Goal: Navigation & Orientation: Understand site structure

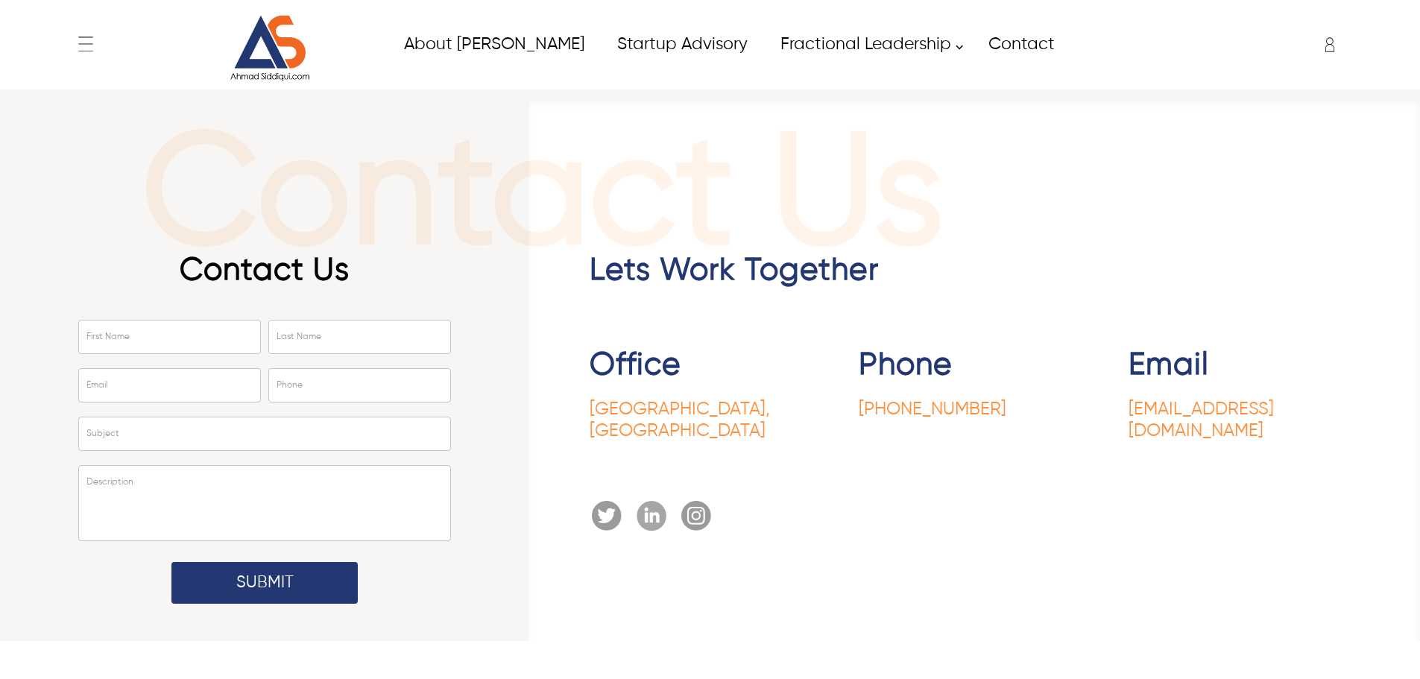
click at [284, 50] on img at bounding box center [270, 48] width 112 height 67
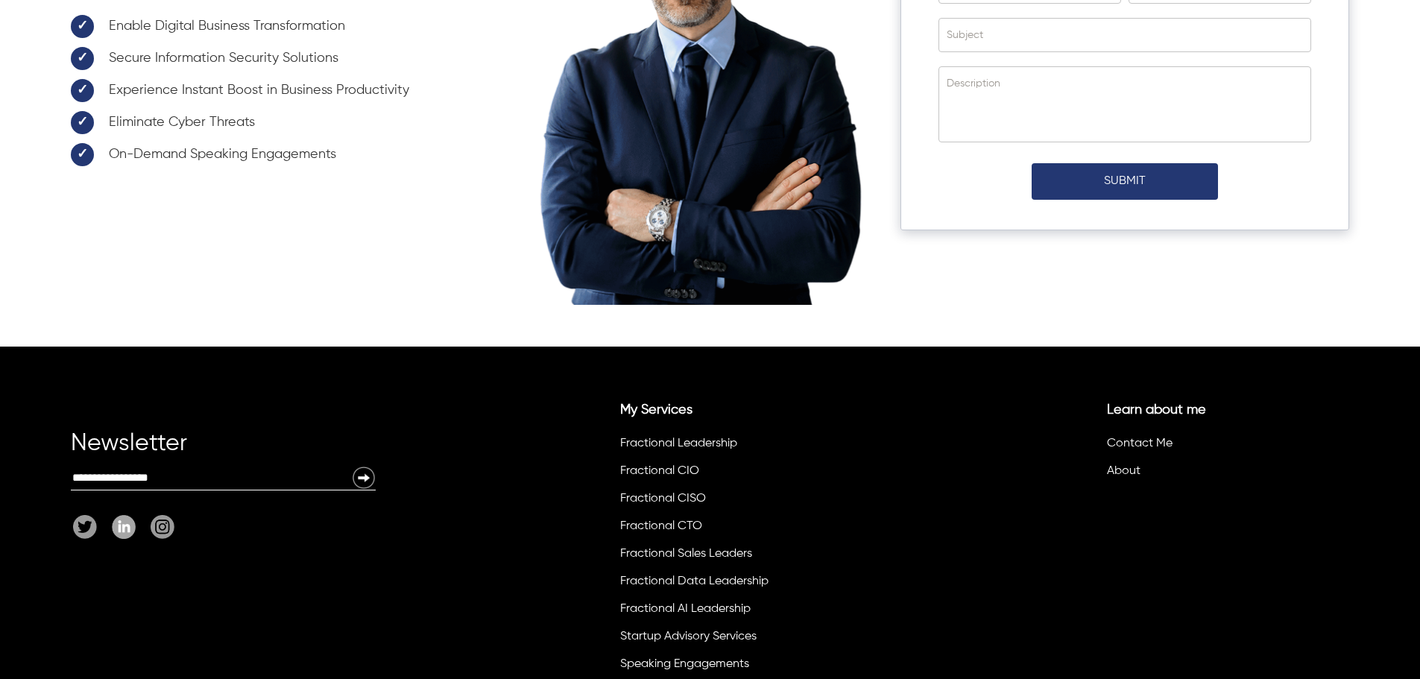
scroll to position [5393, 0]
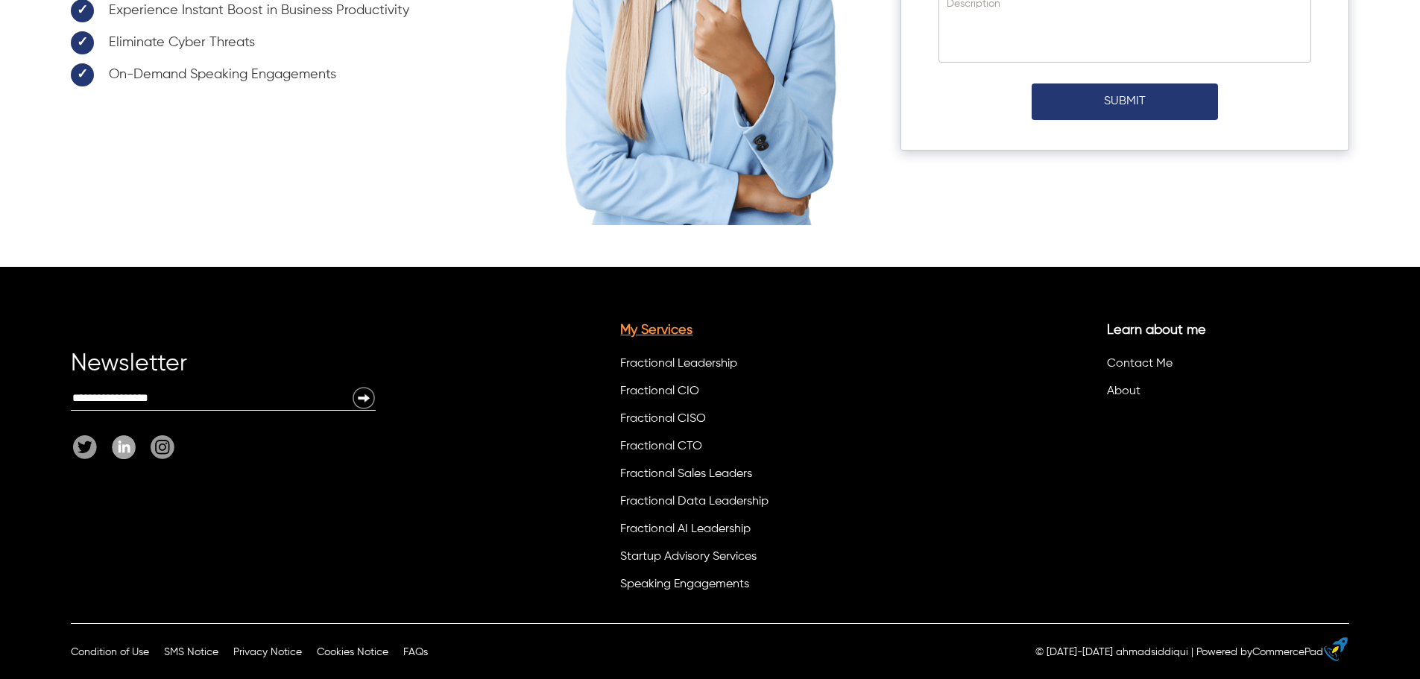
click at [651, 333] on link "My Services" at bounding box center [656, 330] width 72 height 13
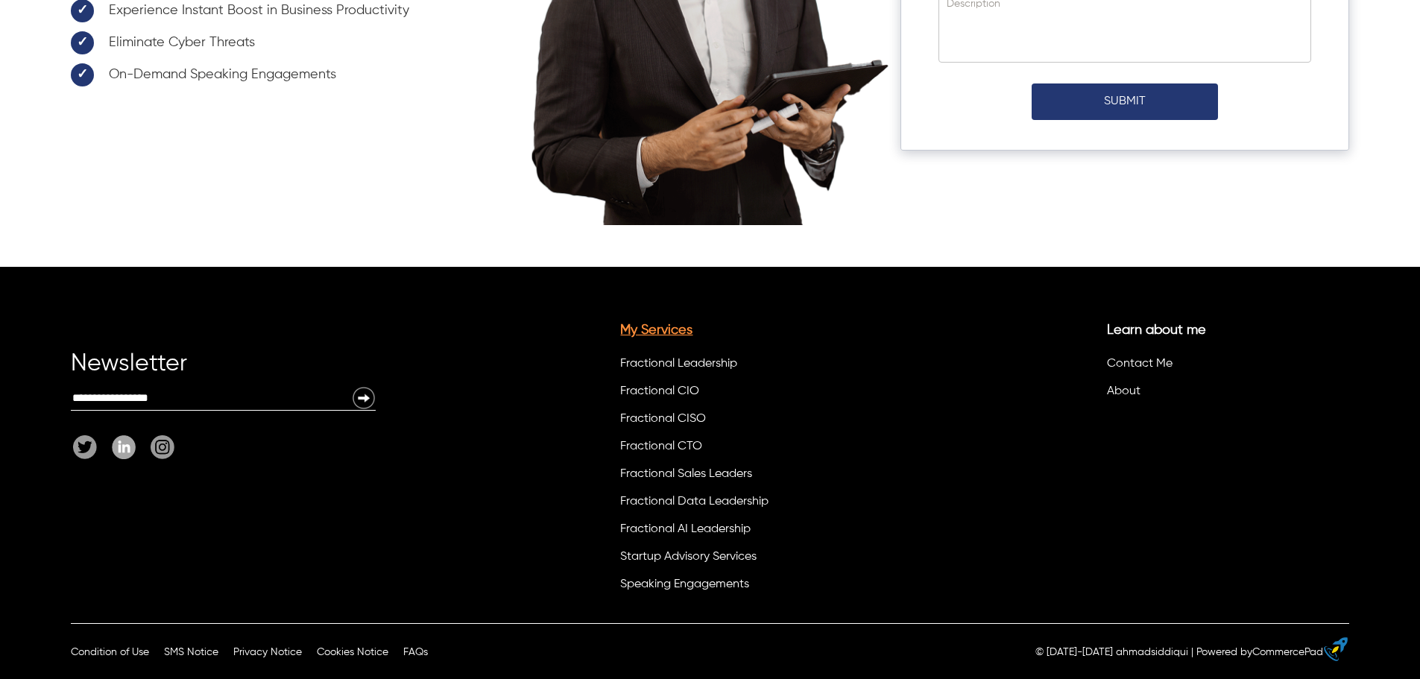
click at [651, 333] on link "My Services" at bounding box center [656, 330] width 72 height 13
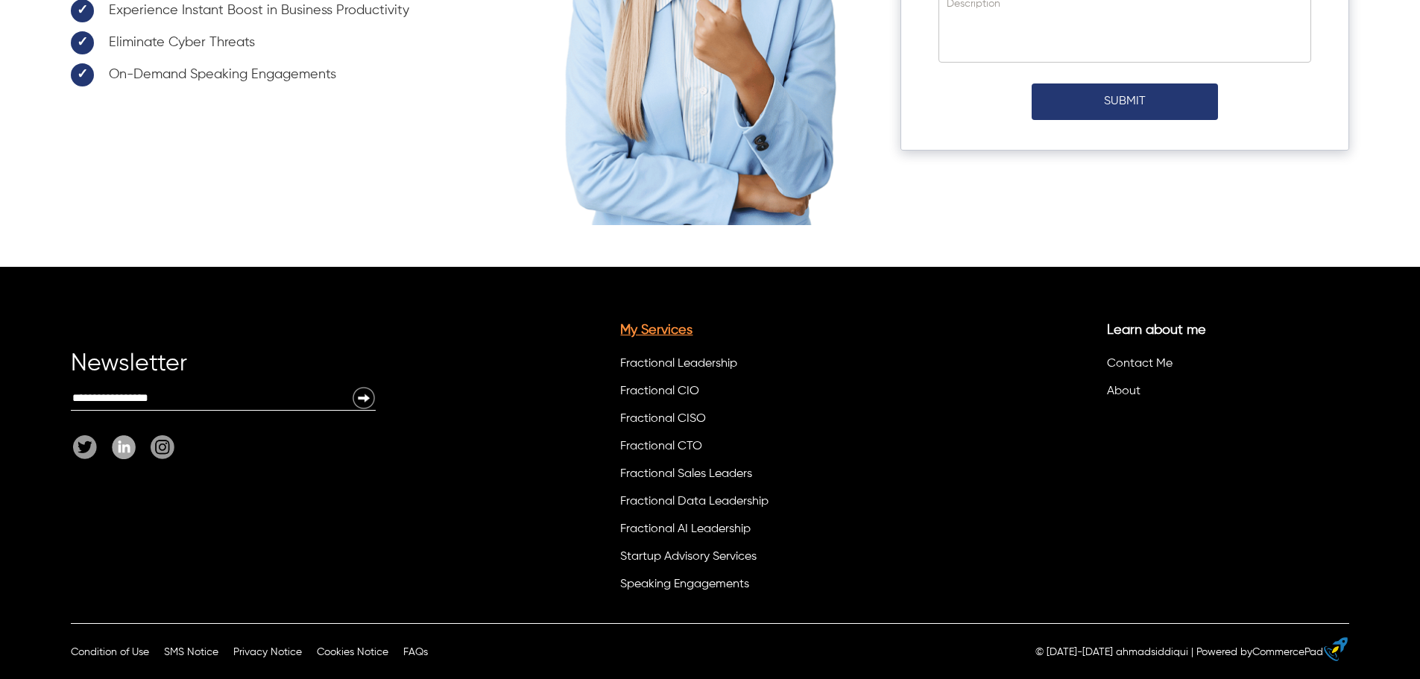
click at [651, 333] on link "My Services" at bounding box center [656, 330] width 72 height 13
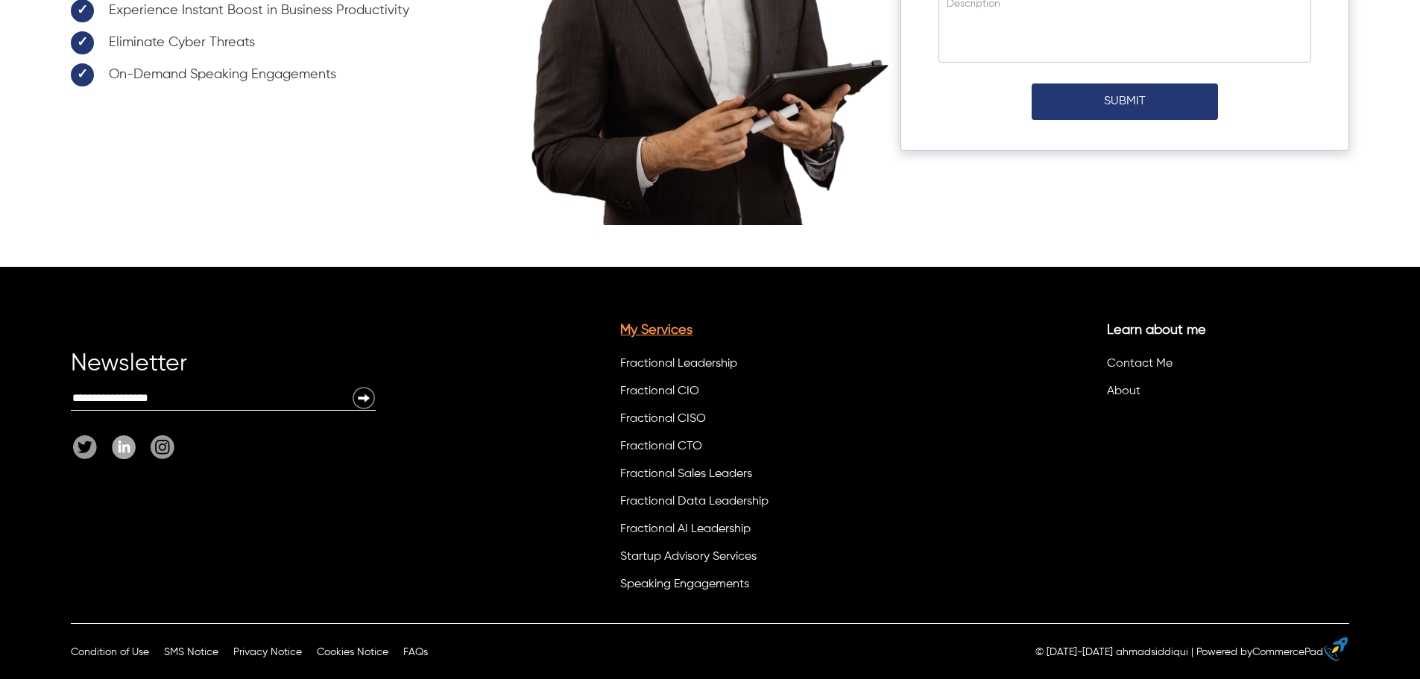
click at [651, 333] on link "My Services" at bounding box center [656, 330] width 72 height 13
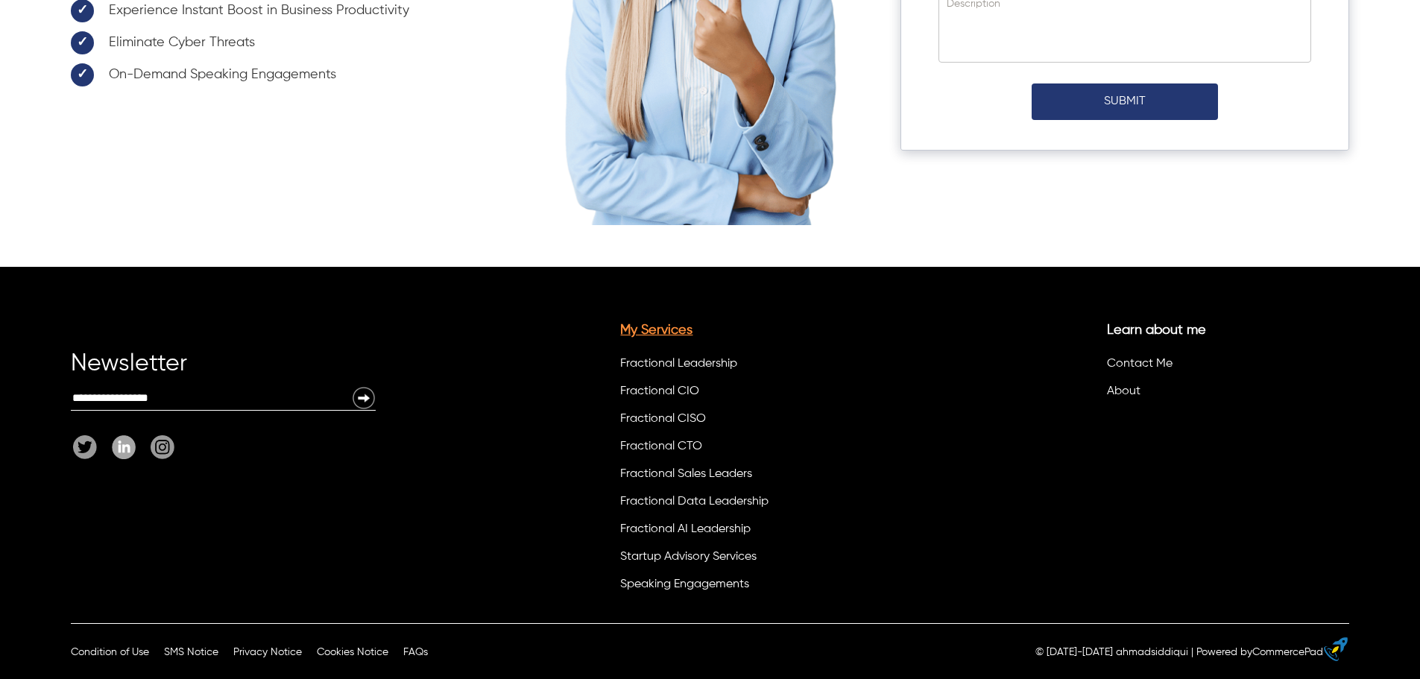
click at [651, 333] on link "My Services" at bounding box center [656, 330] width 72 height 13
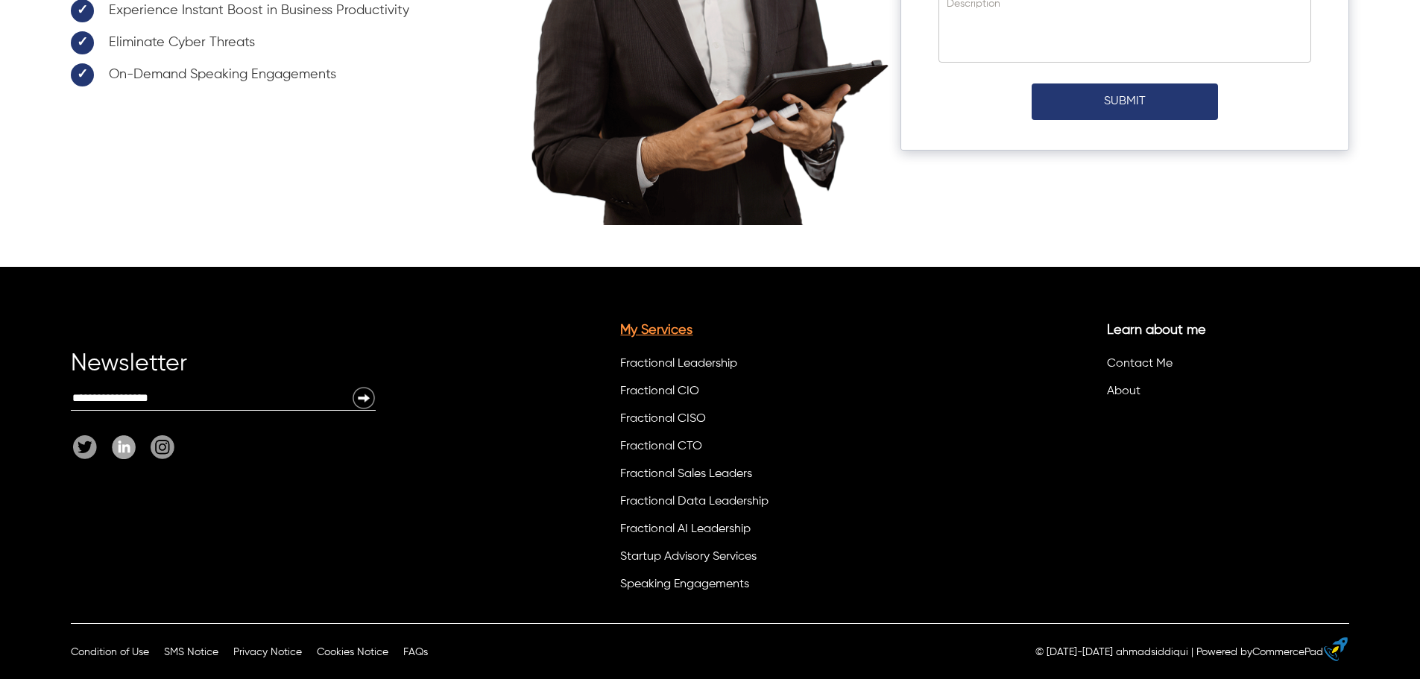
click at [651, 333] on link "My Services" at bounding box center [656, 330] width 72 height 13
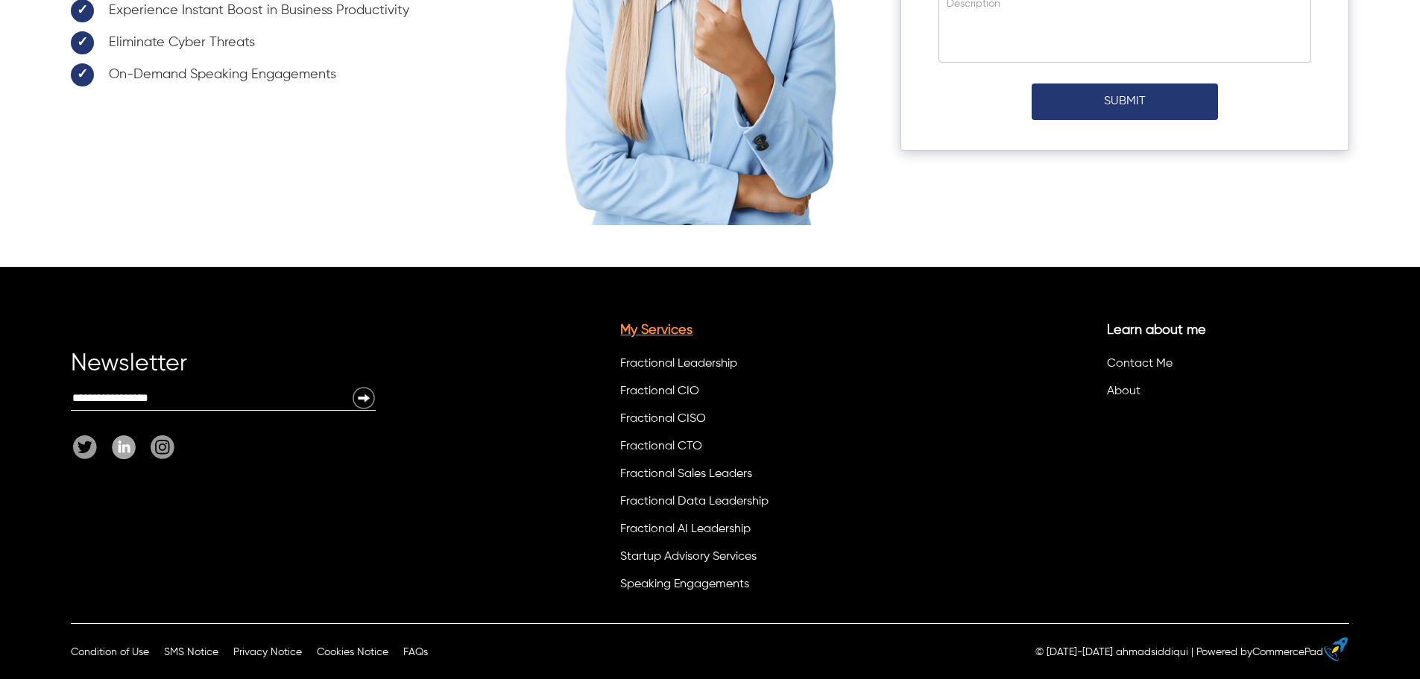
click at [651, 333] on link "My Services" at bounding box center [656, 330] width 72 height 13
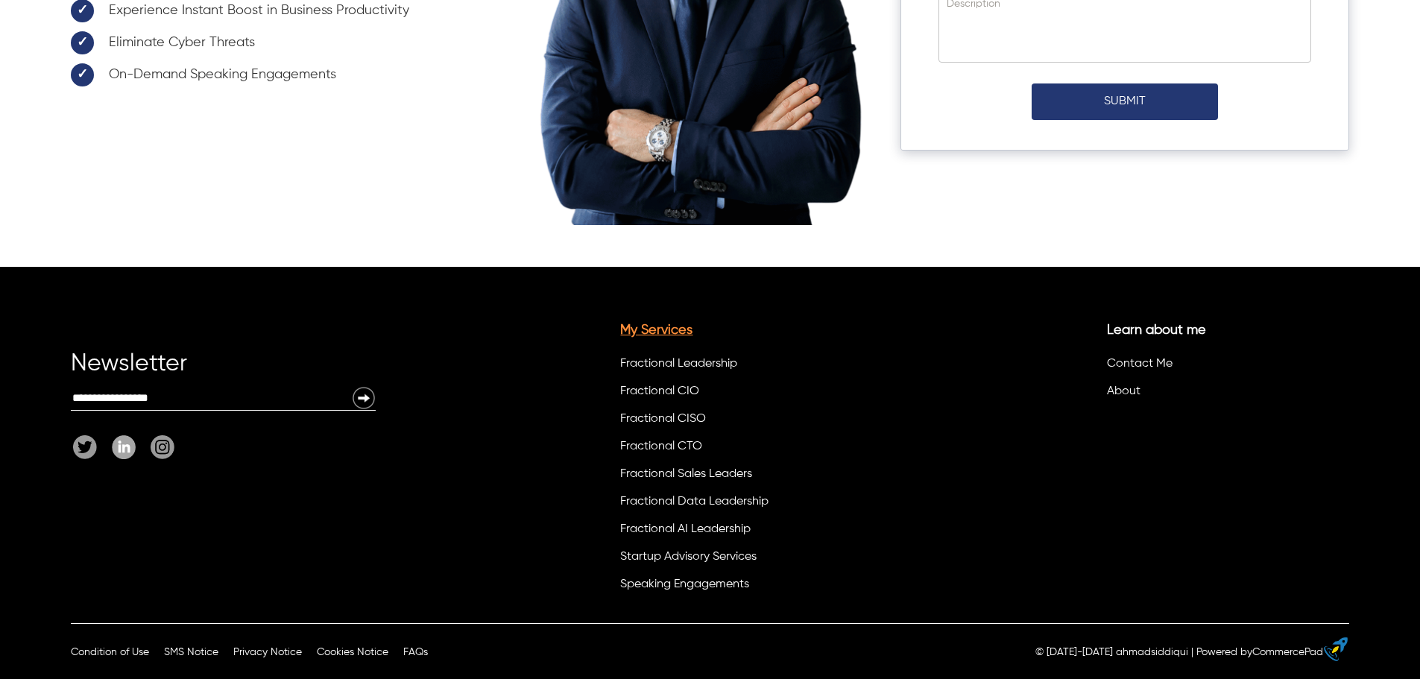
click at [651, 333] on link "My Services" at bounding box center [656, 330] width 72 height 13
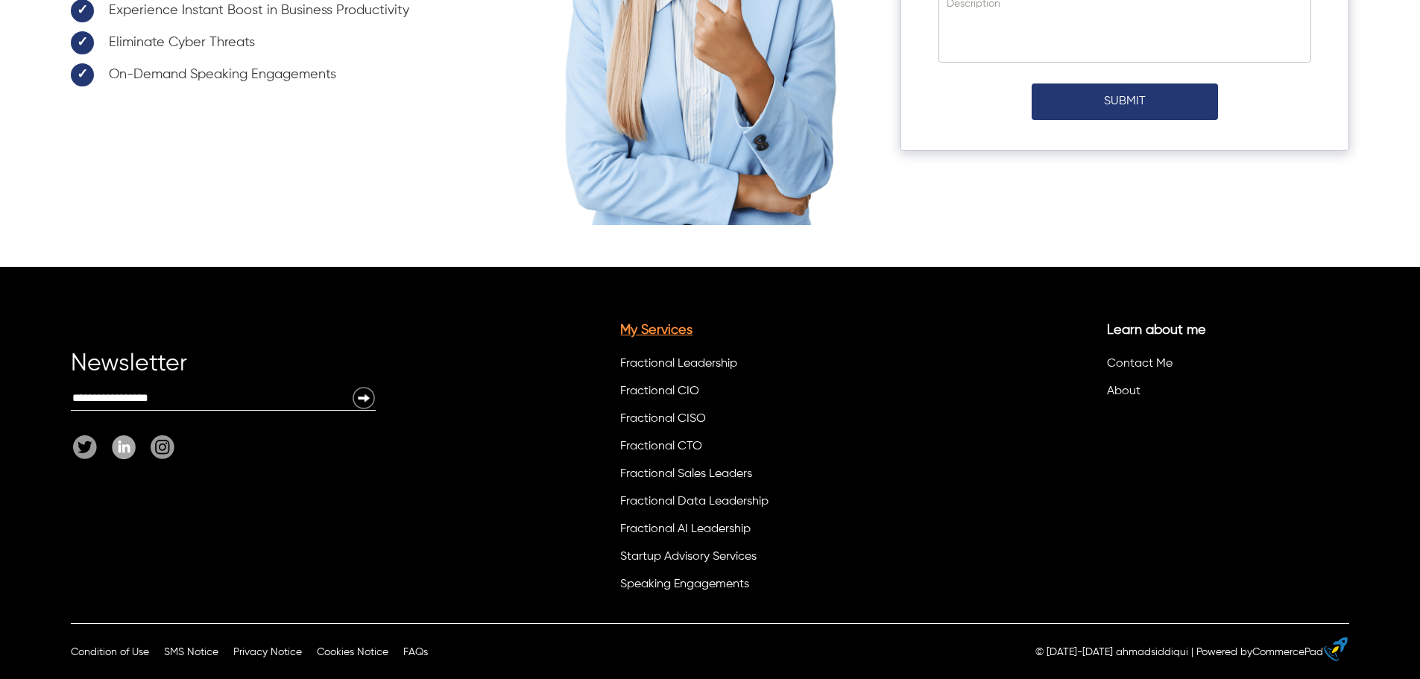
click at [651, 333] on link "My Services" at bounding box center [656, 330] width 72 height 13
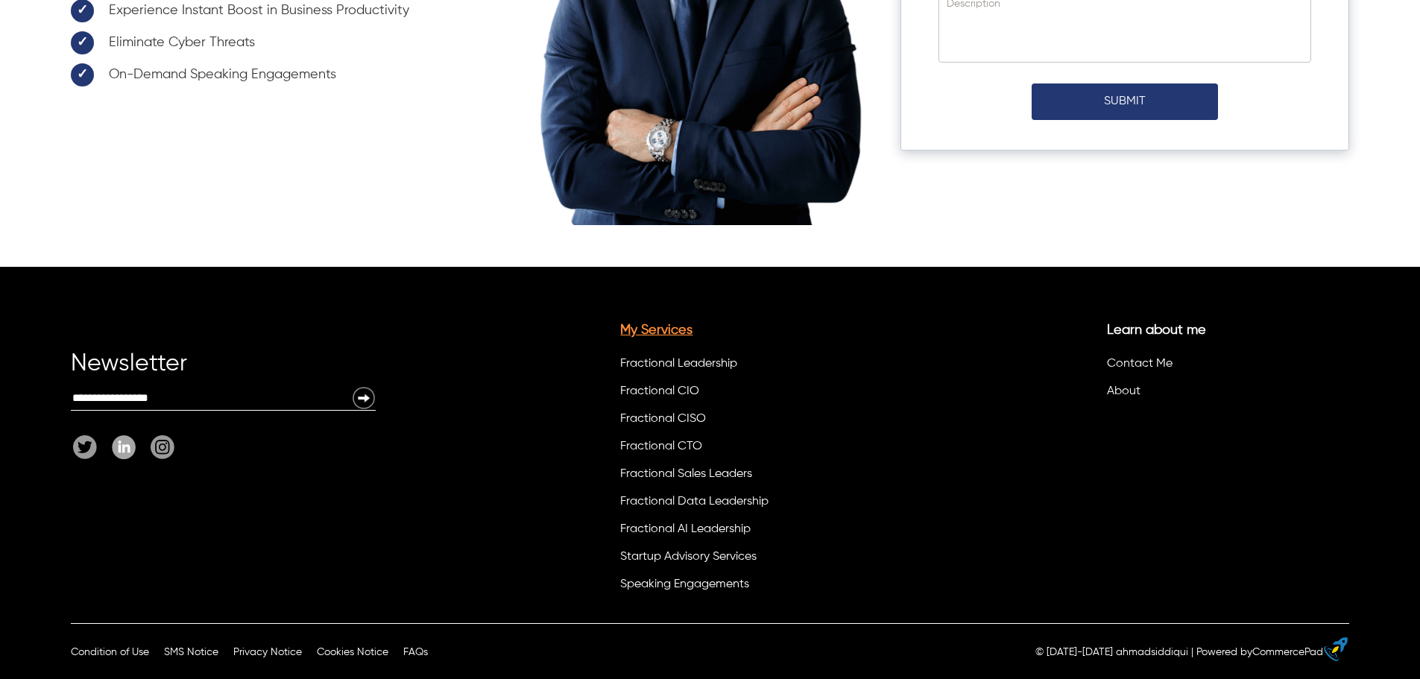
click at [658, 334] on link "My Services" at bounding box center [656, 330] width 72 height 13
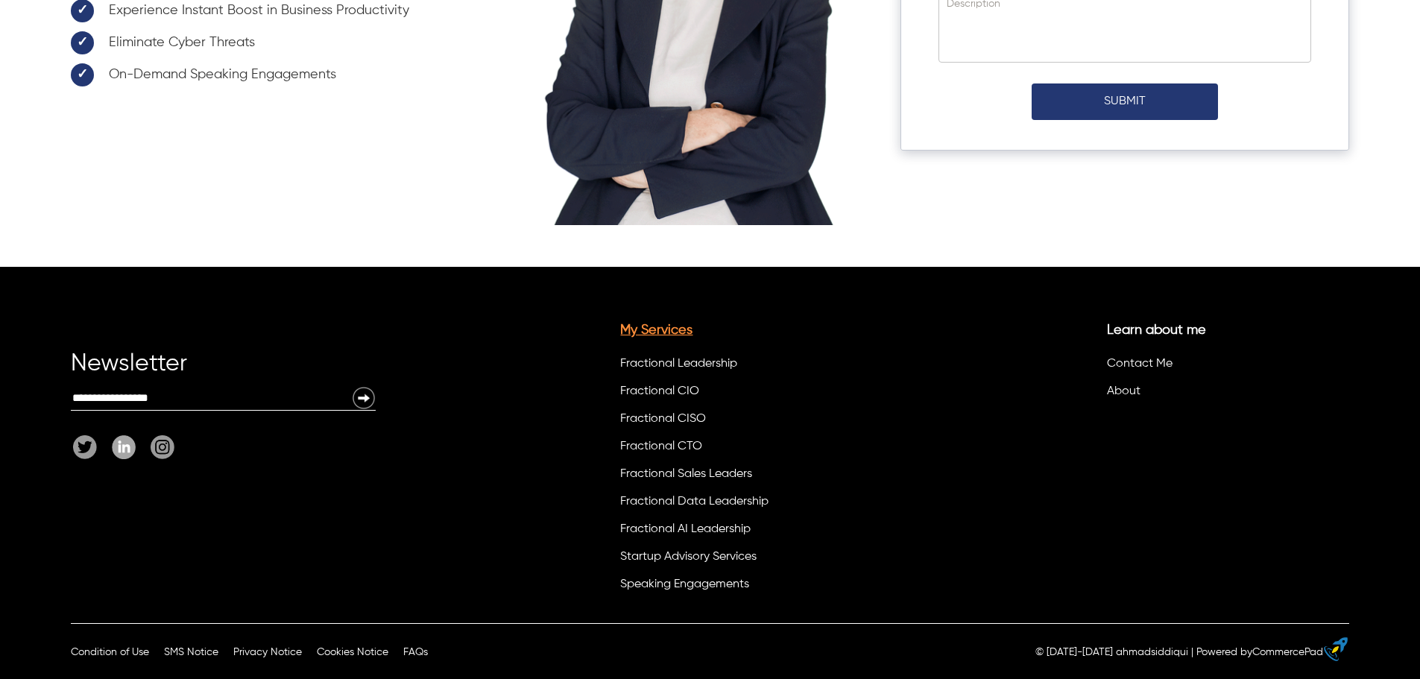
click at [658, 334] on link "My Services" at bounding box center [656, 330] width 72 height 13
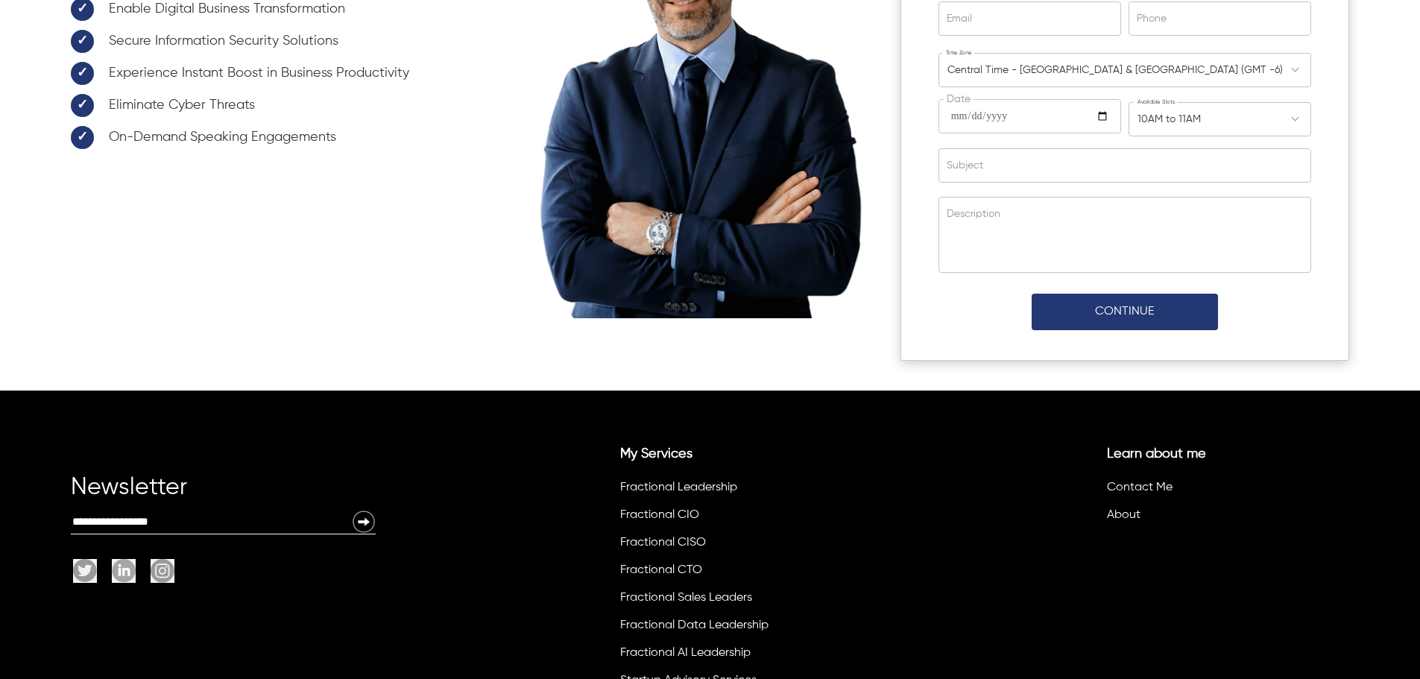
scroll to position [6499, 0]
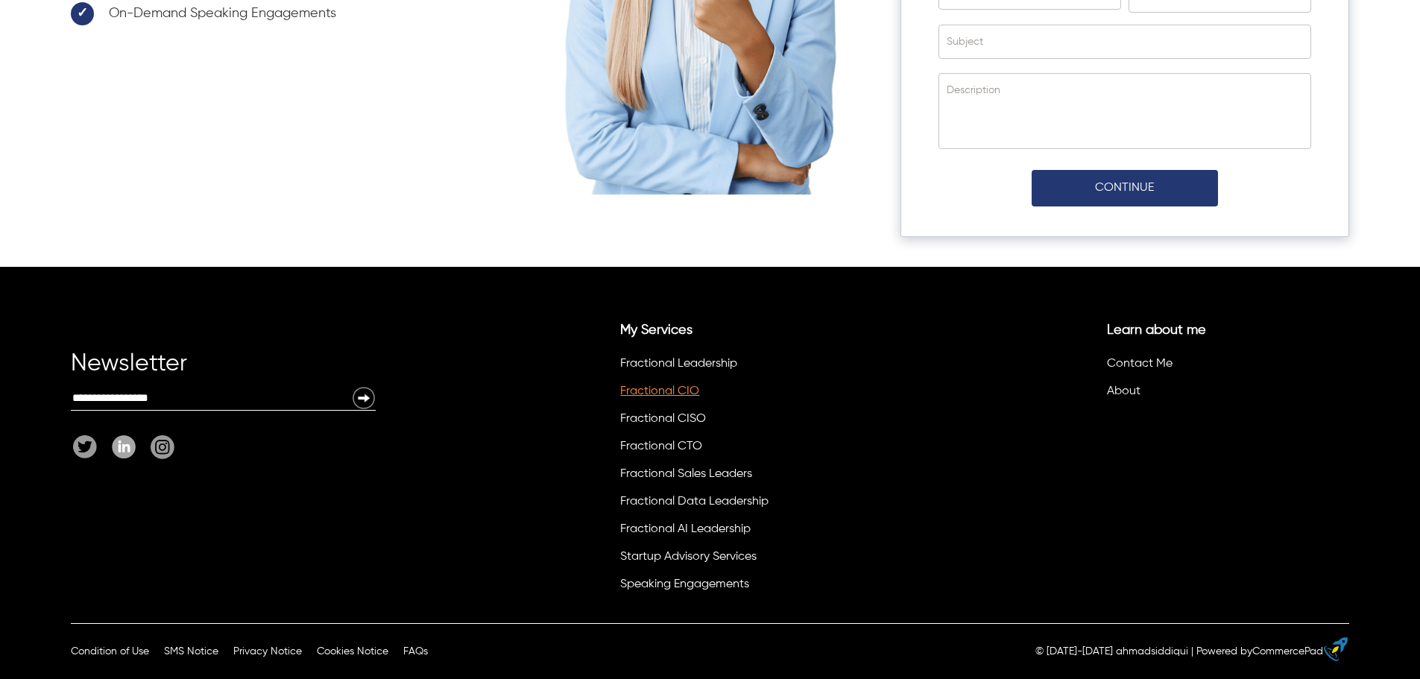
click at [684, 389] on link "Fractional CIO" at bounding box center [659, 391] width 79 height 12
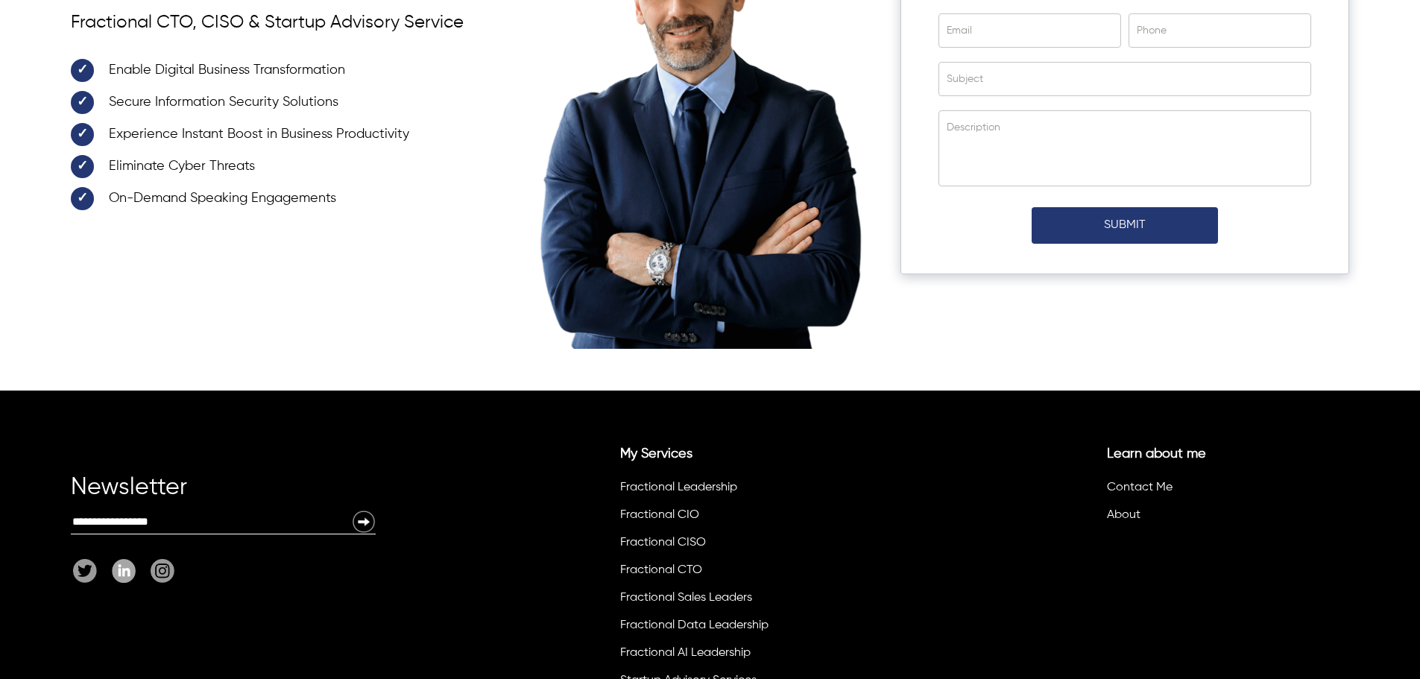
scroll to position [5448, 0]
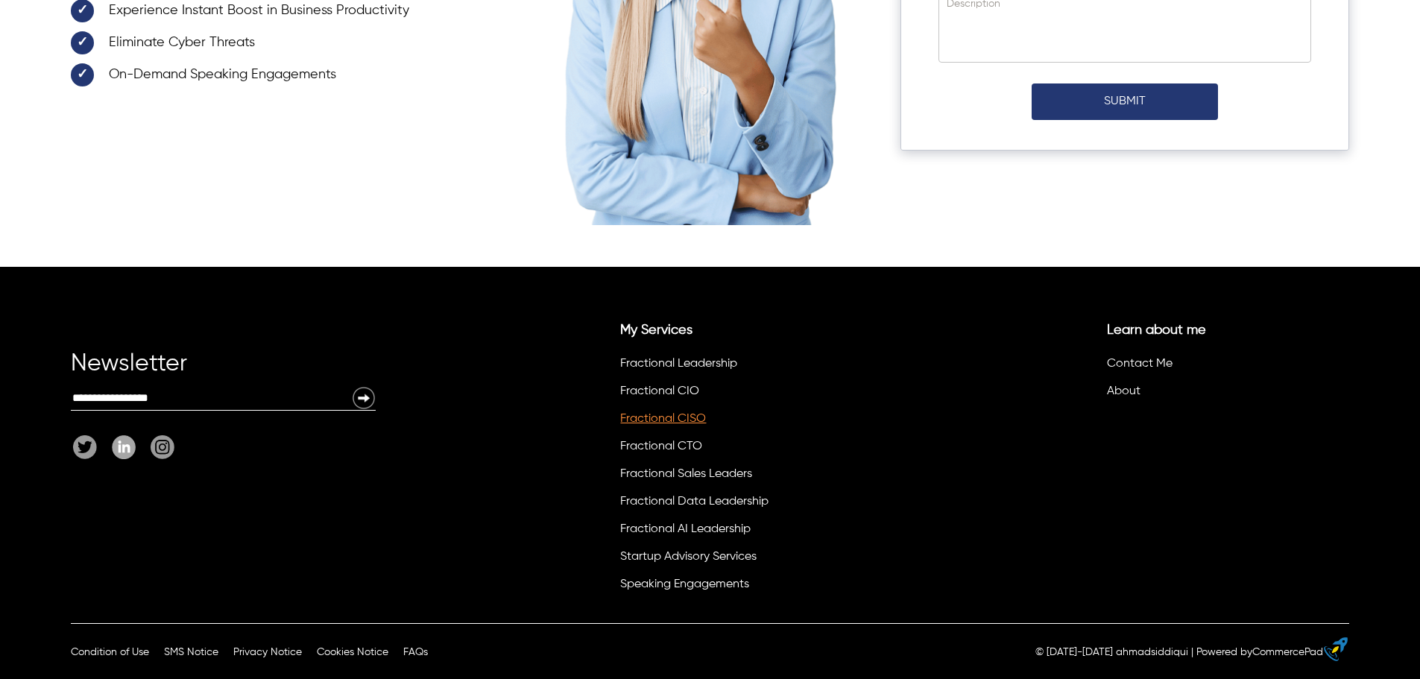
click at [681, 419] on link "Fractional CISO" at bounding box center [663, 419] width 86 height 12
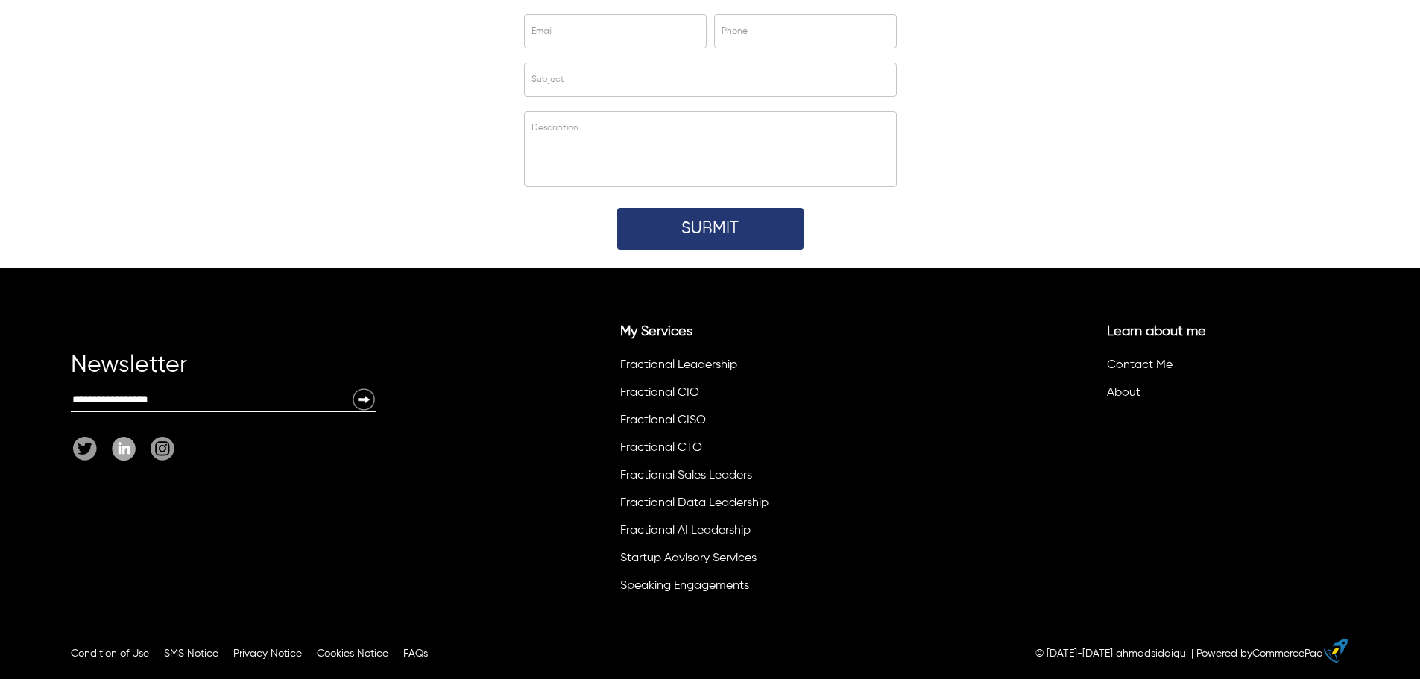
scroll to position [4854, 0]
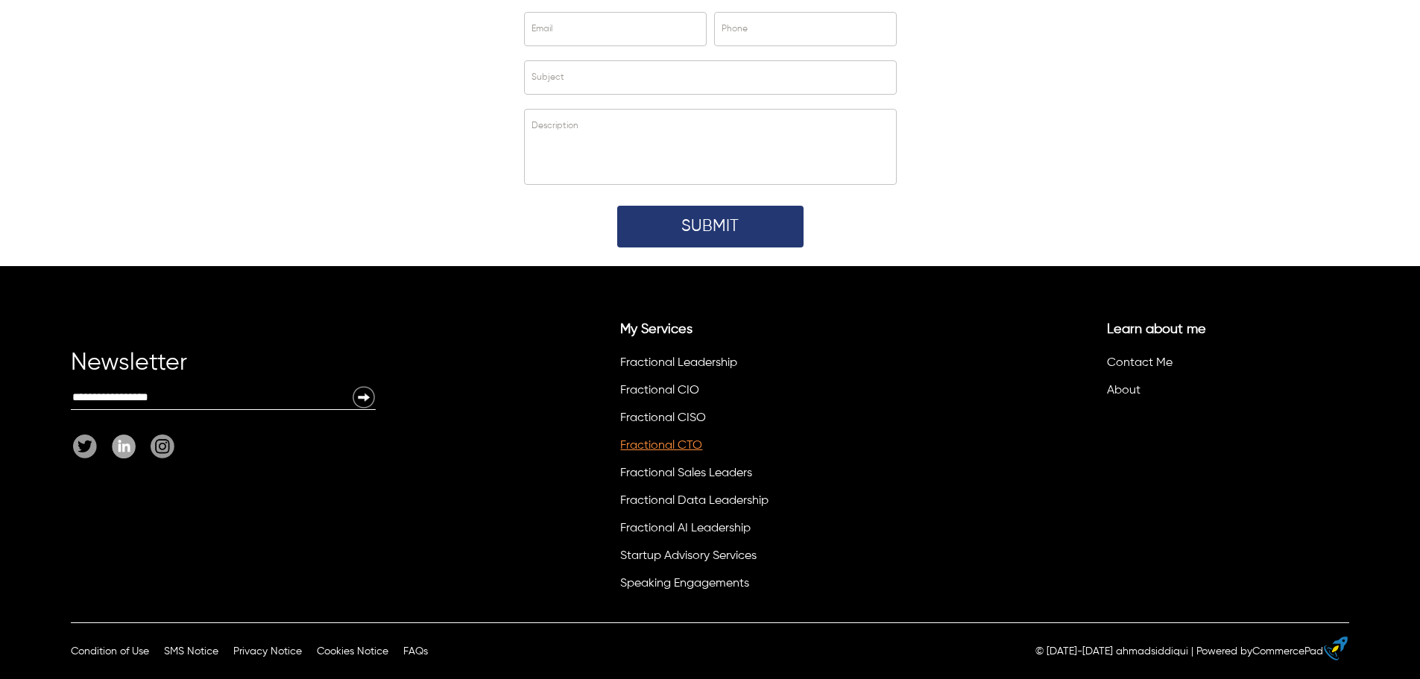
click at [669, 447] on link "Fractional CTO" at bounding box center [661, 446] width 82 height 12
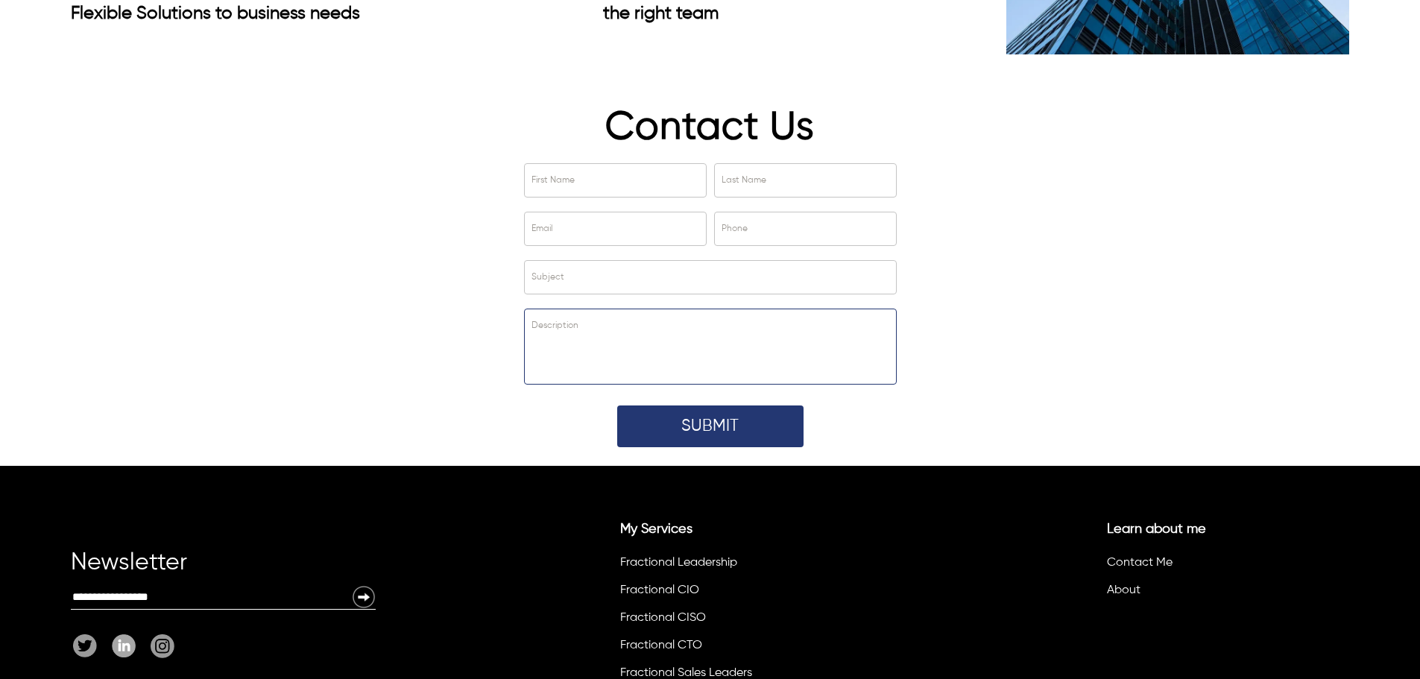
scroll to position [3632, 0]
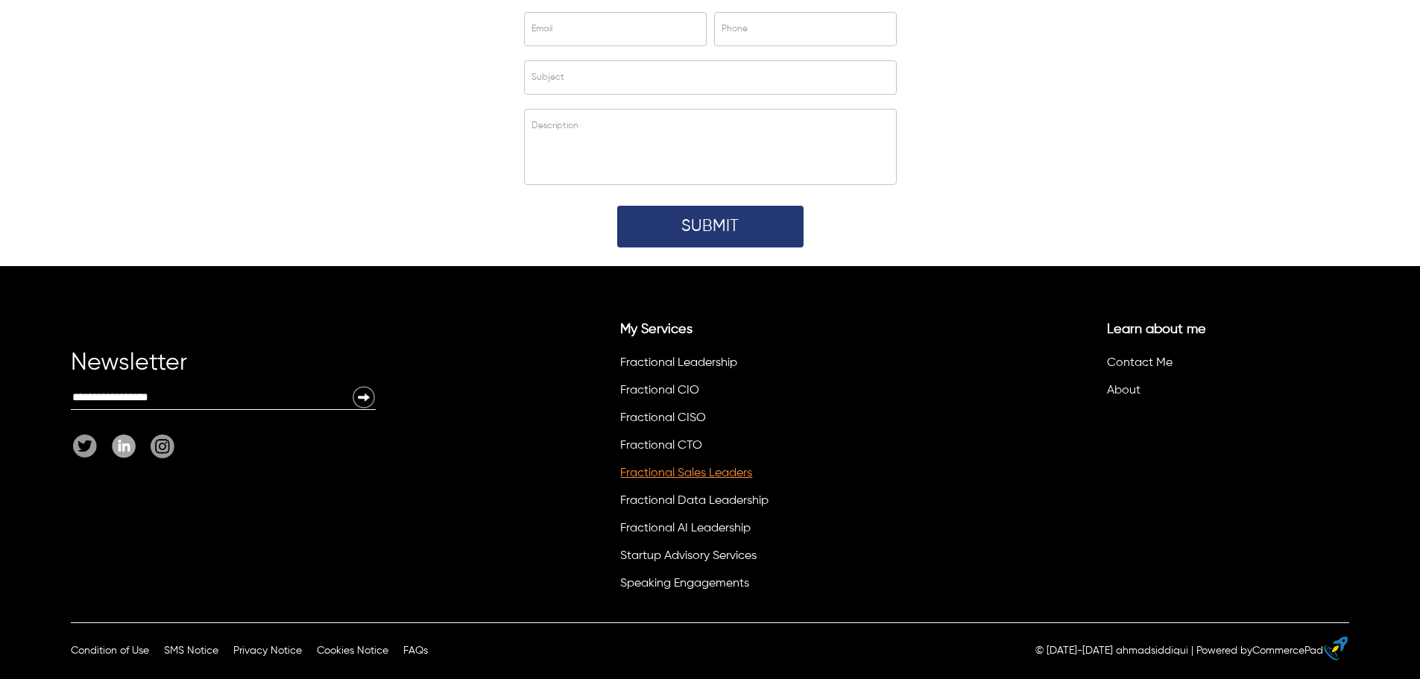
click at [702, 474] on link "Fractional Sales Leaders" at bounding box center [686, 473] width 132 height 12
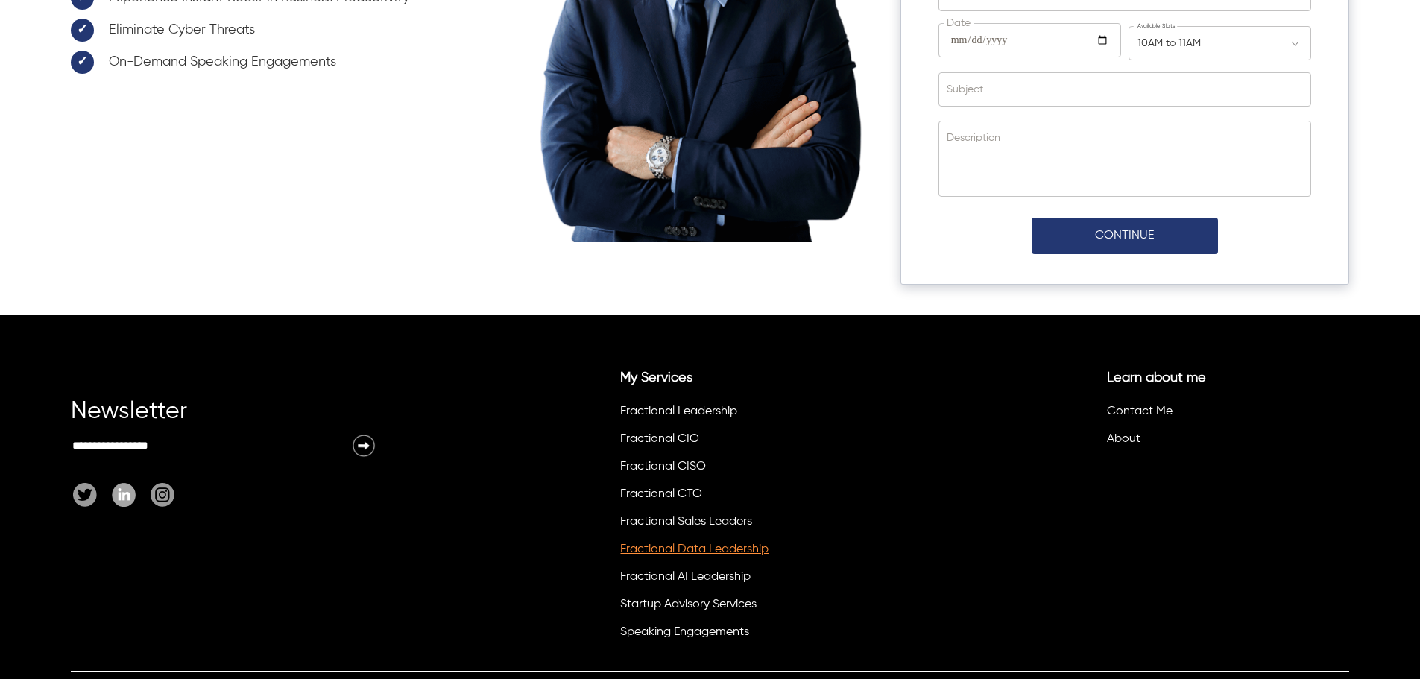
scroll to position [6227, 0]
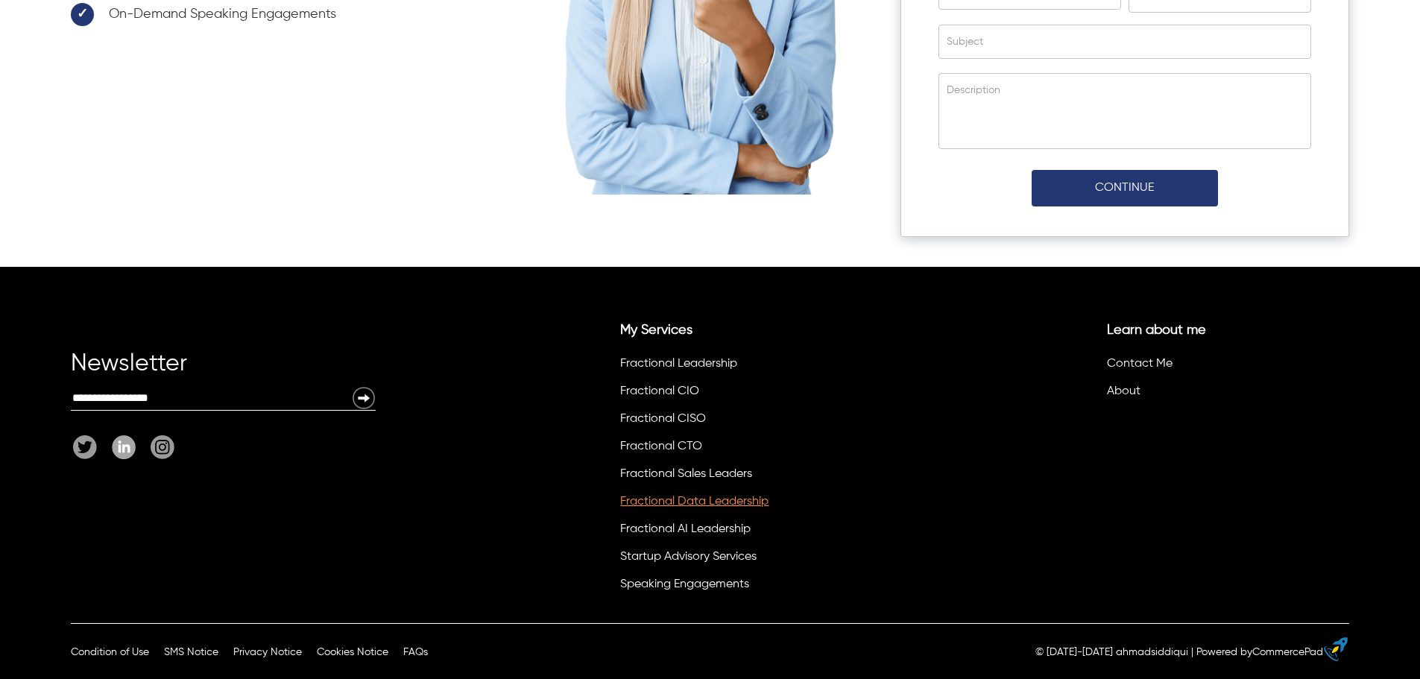
click at [706, 500] on link "Fractional Data Leadership" at bounding box center [694, 502] width 148 height 12
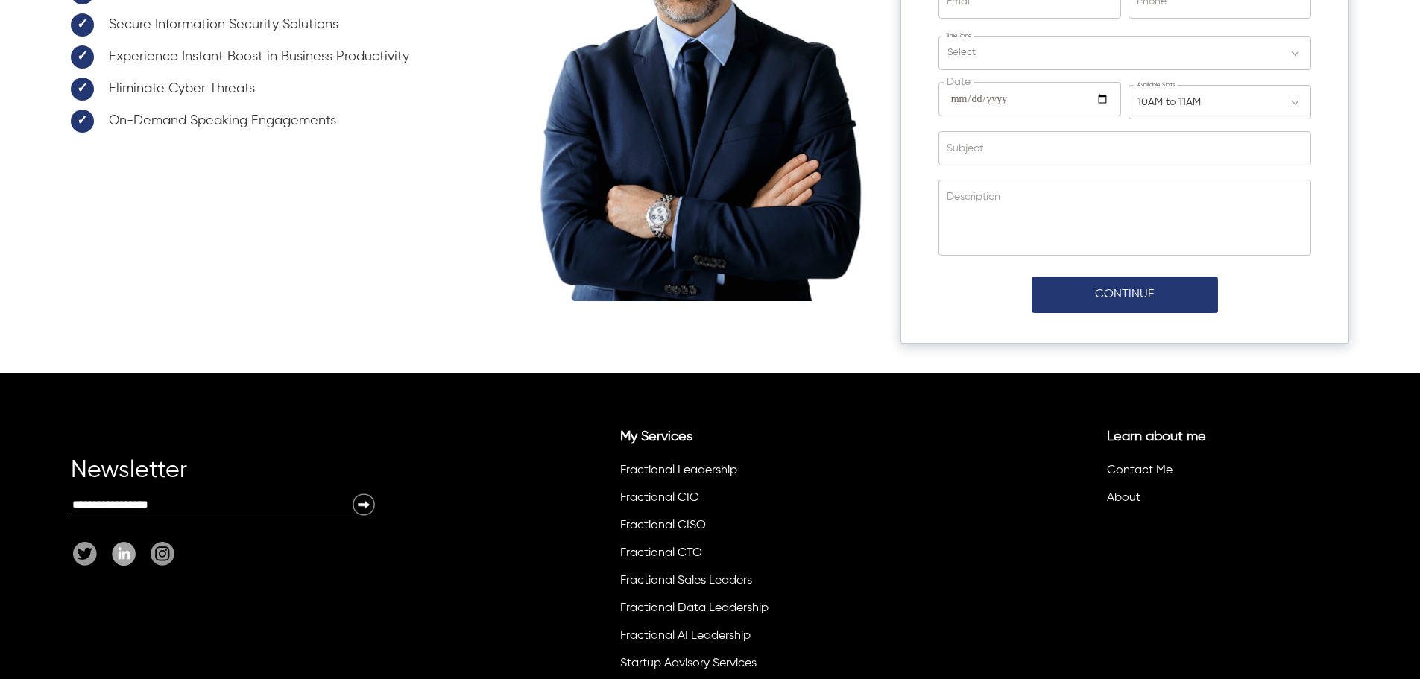
scroll to position [6199, 0]
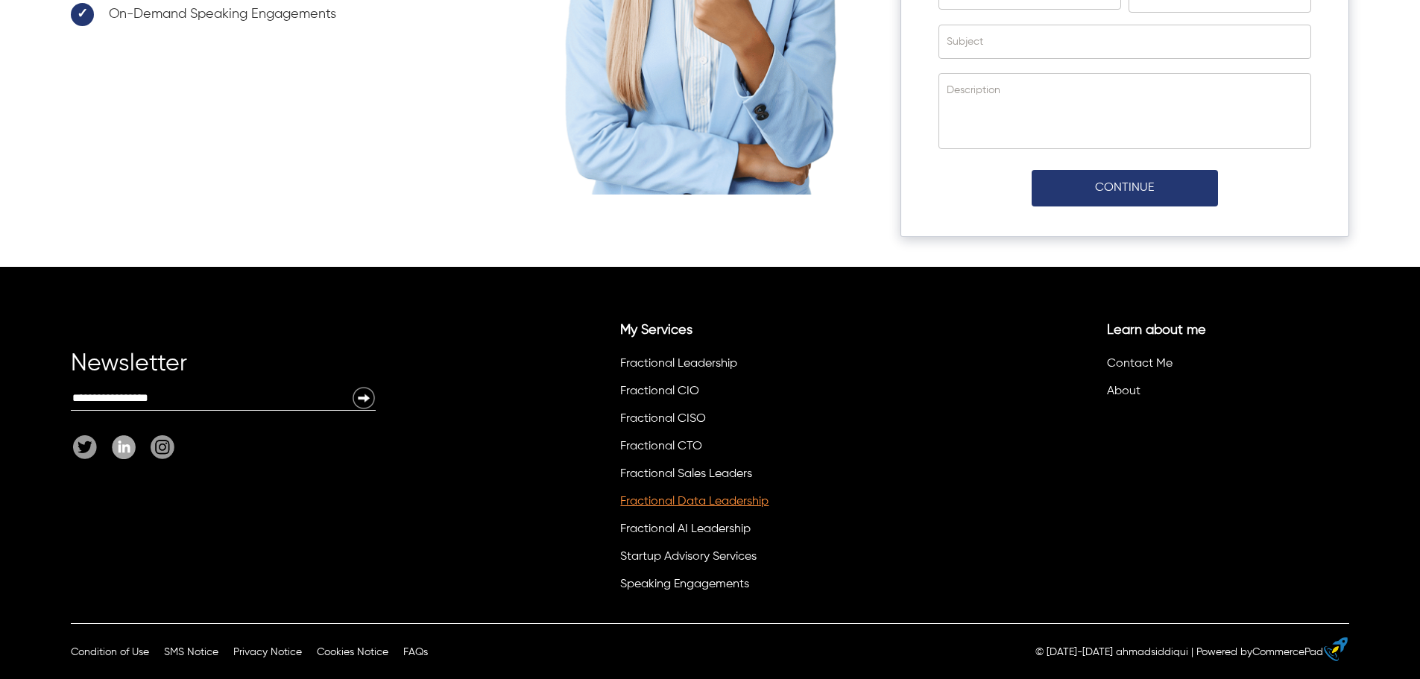
click at [716, 503] on link "Fractional Data Leadership" at bounding box center [694, 502] width 148 height 12
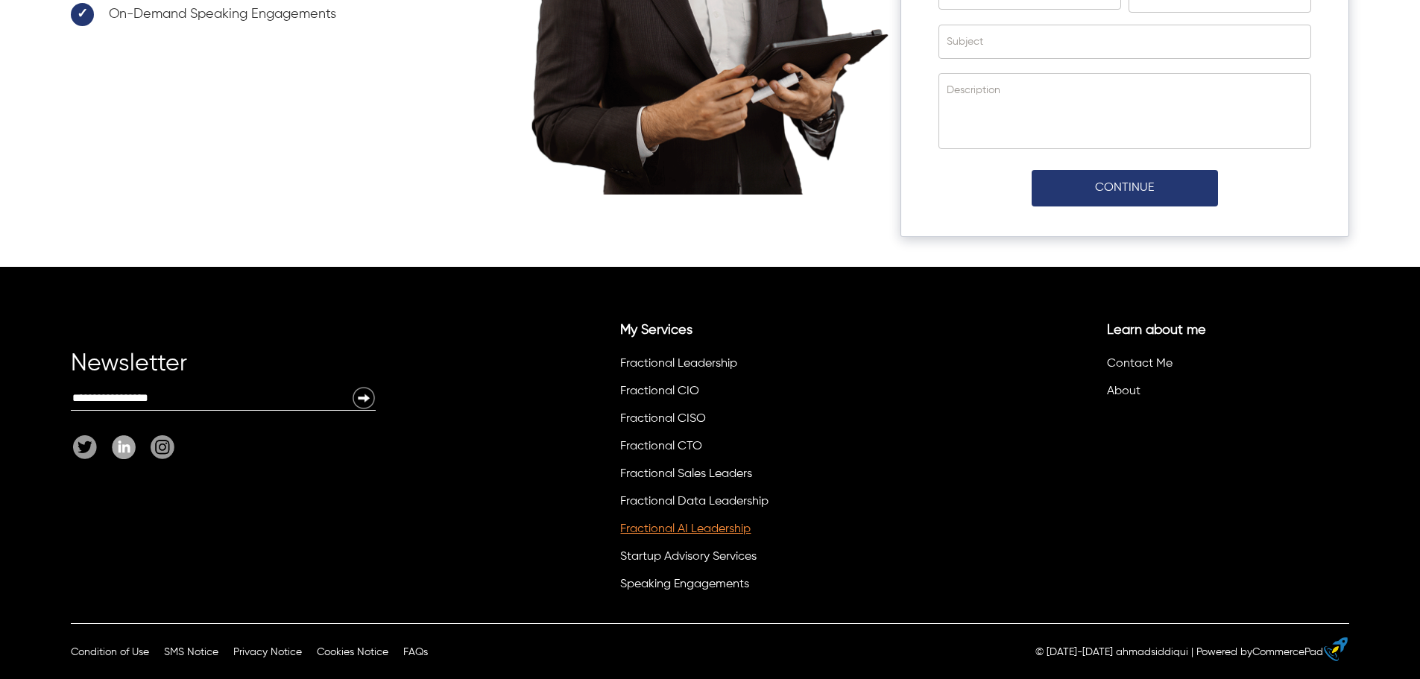
click at [719, 534] on link "Fractional AI Leadership" at bounding box center [685, 529] width 130 height 12
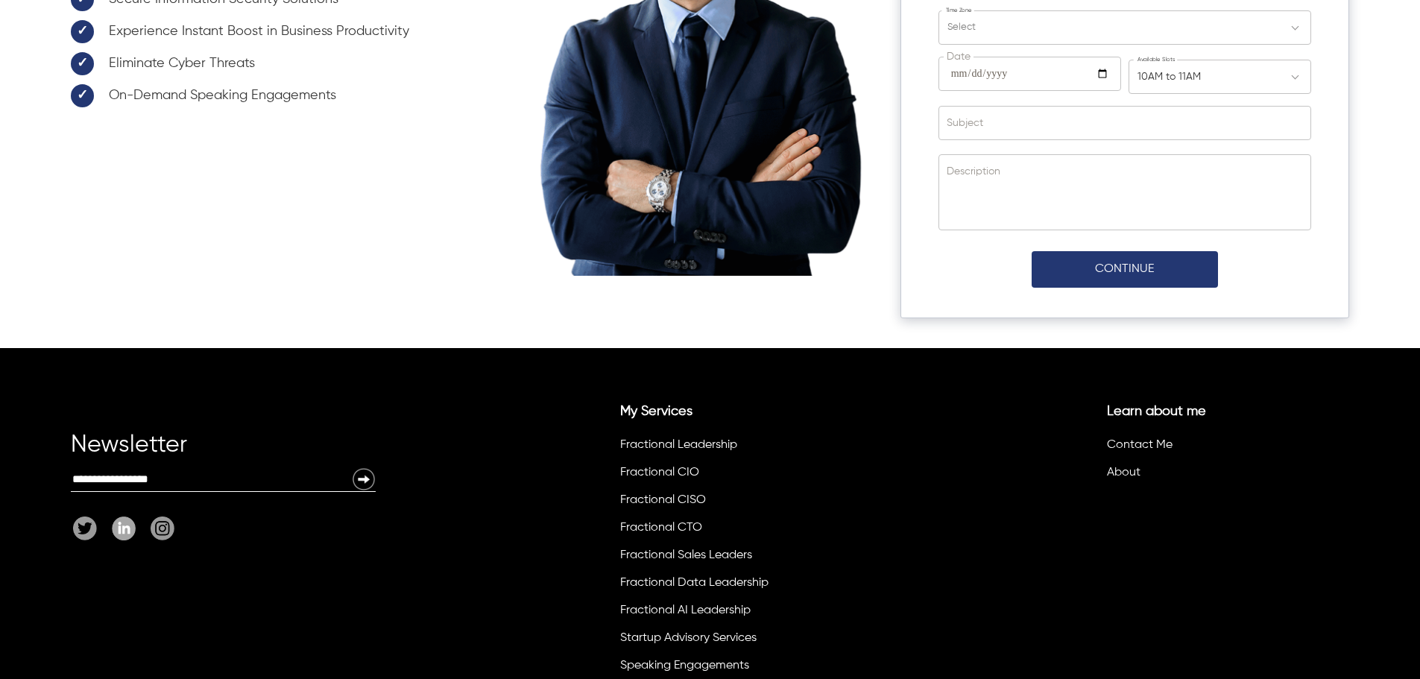
scroll to position [4510, 0]
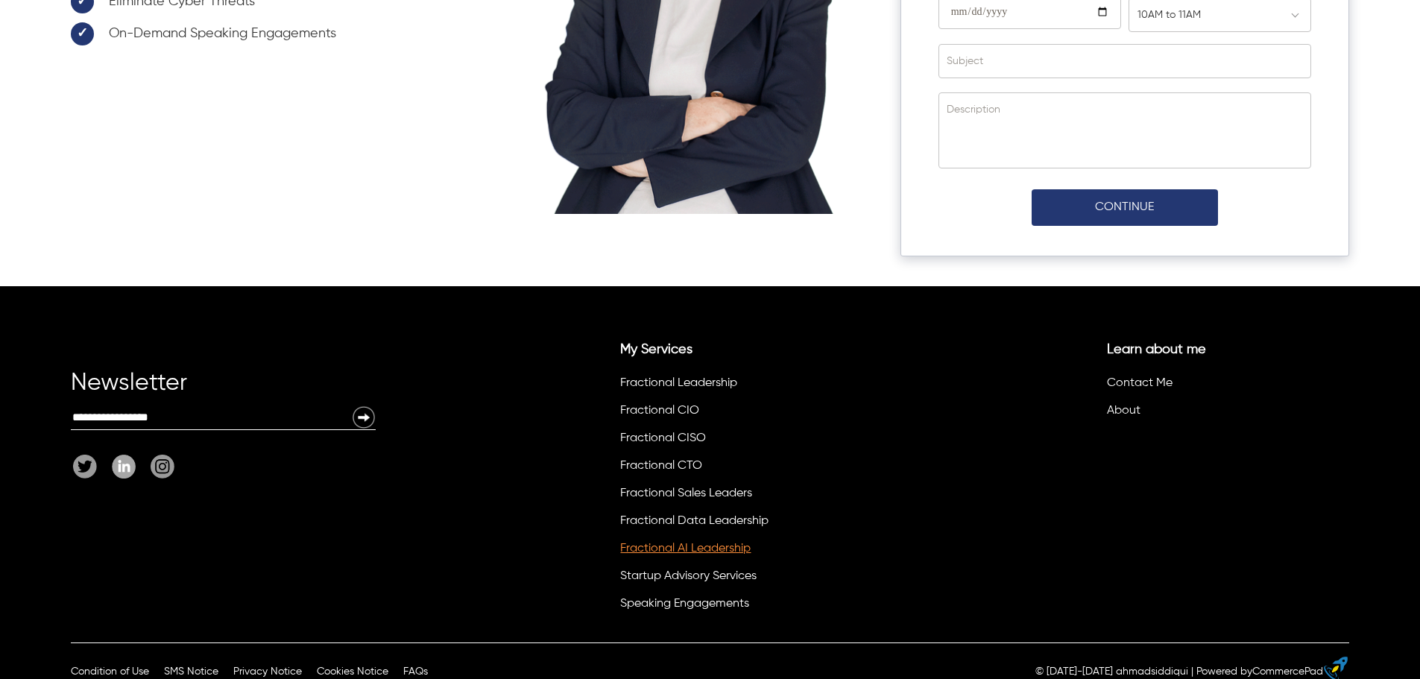
click at [661, 543] on link "Fractional AI Leadership" at bounding box center [685, 549] width 130 height 12
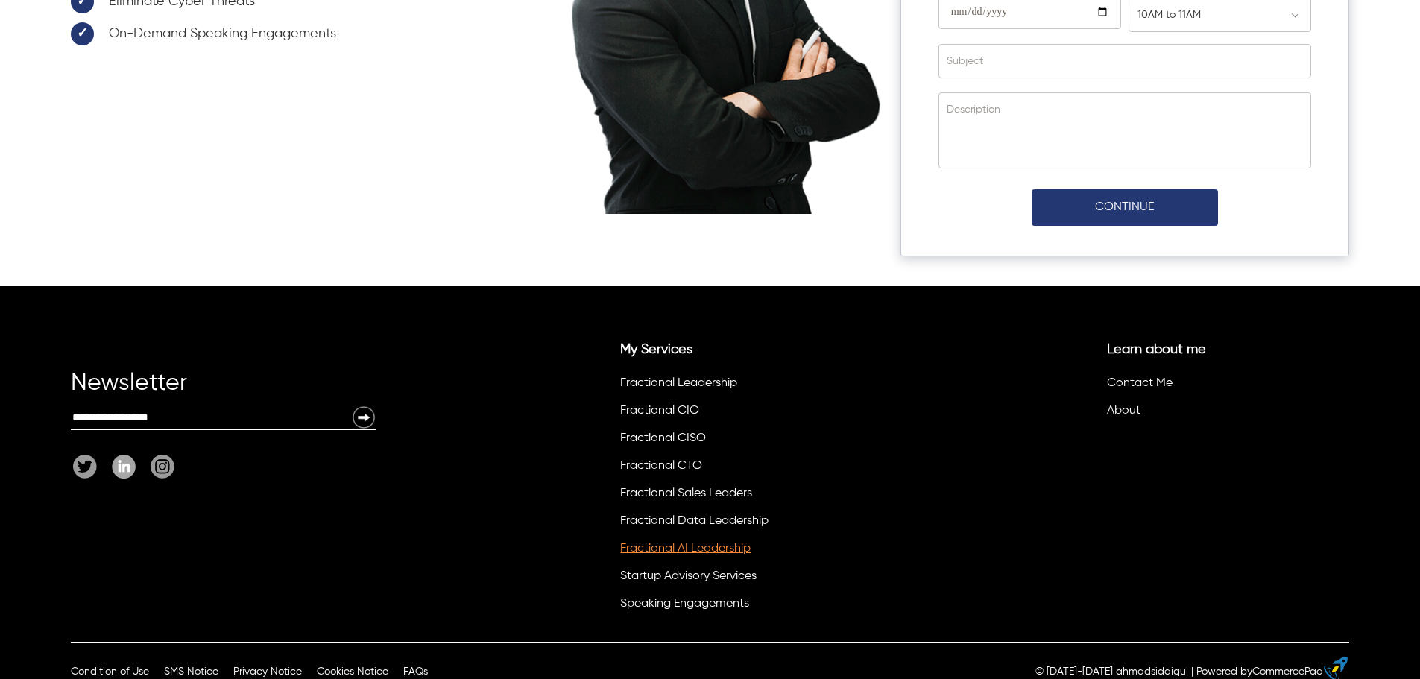
click at [661, 543] on link "Fractional AI Leadership" at bounding box center [685, 549] width 130 height 12
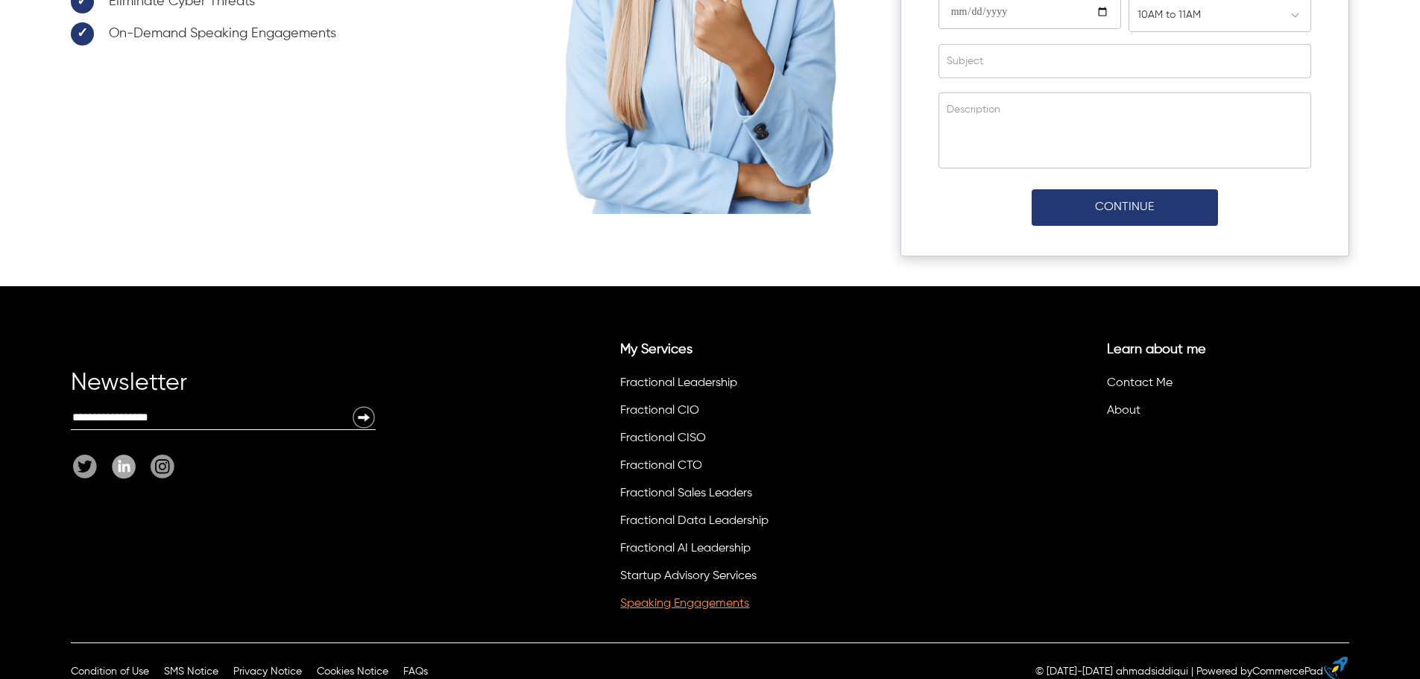
click at [631, 598] on link "Speaking Engagements" at bounding box center [684, 604] width 129 height 12
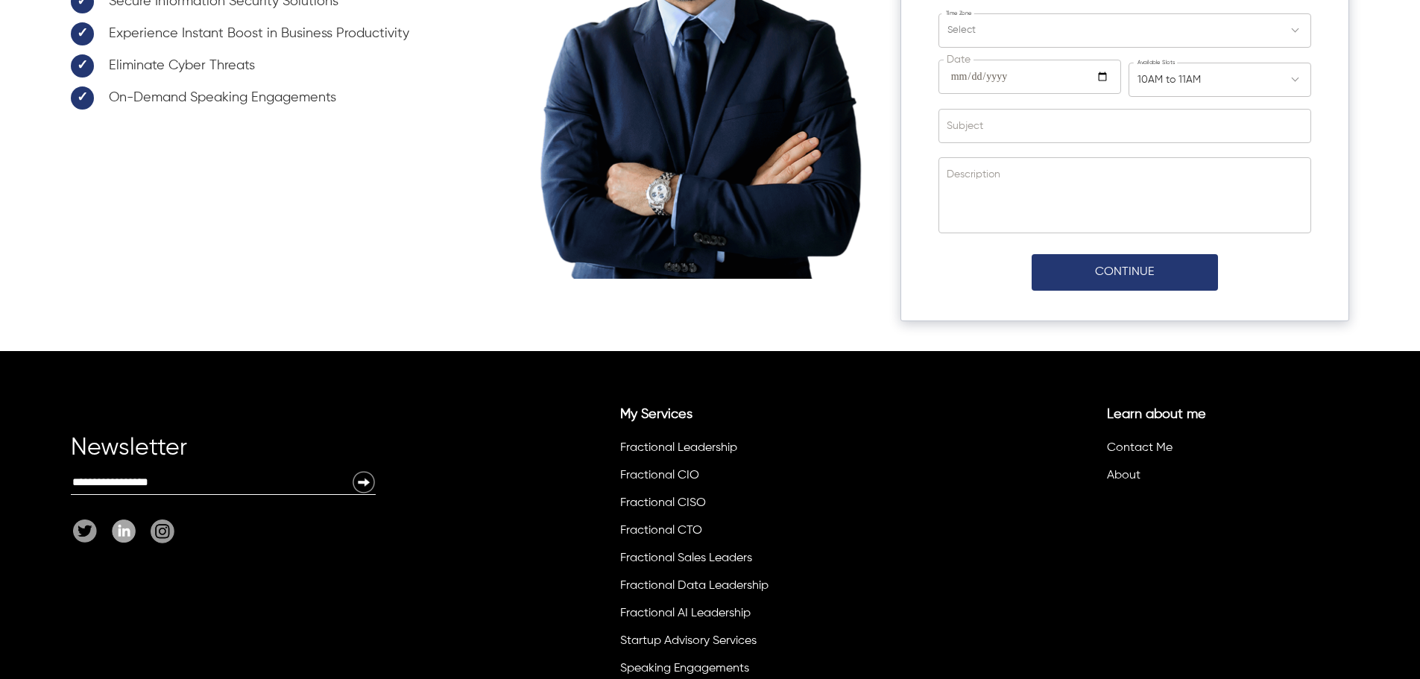
scroll to position [4846, 0]
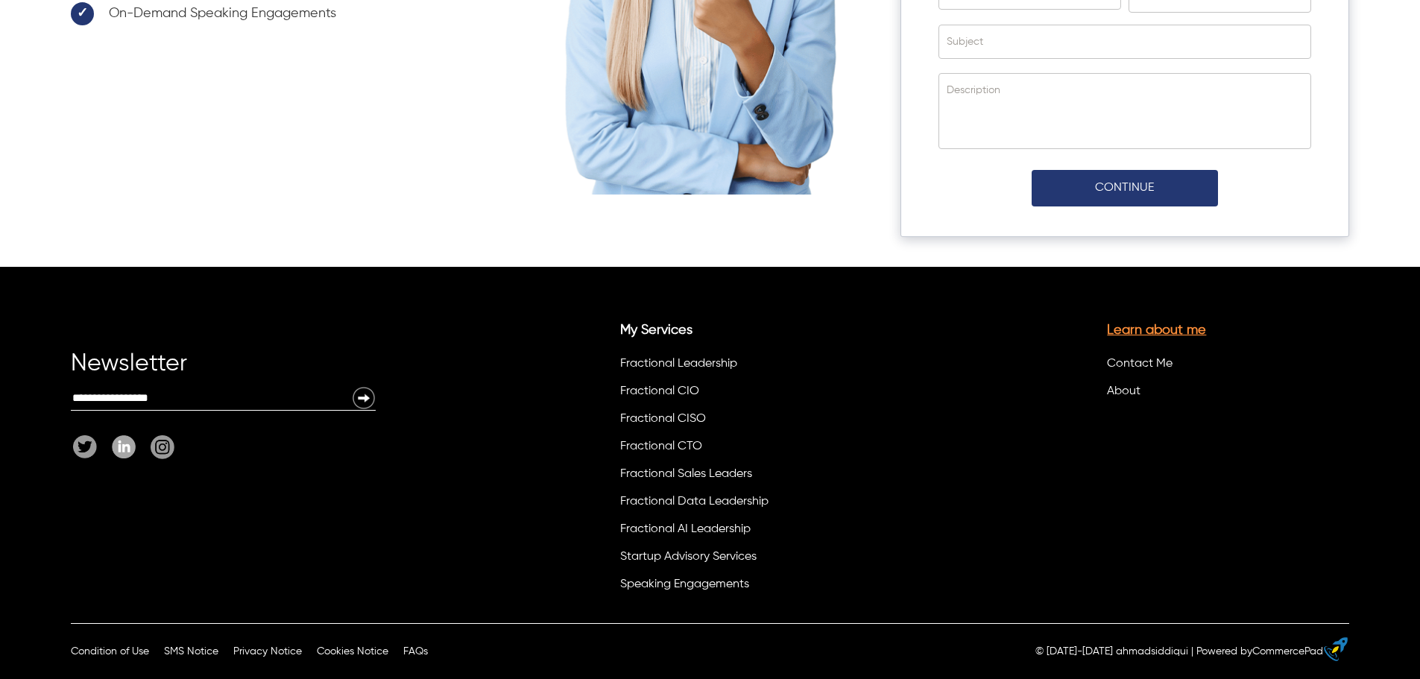
click at [1150, 330] on link "Learn about me" at bounding box center [1156, 330] width 99 height 13
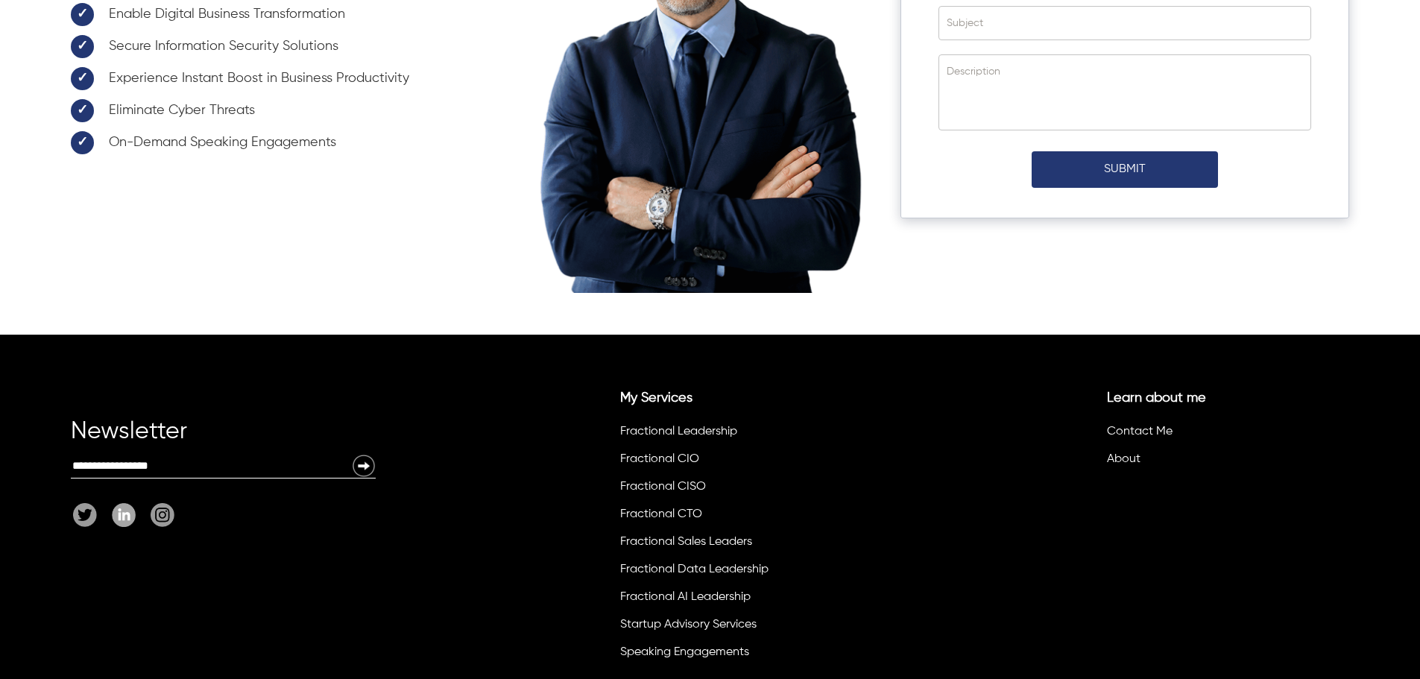
scroll to position [5393, 0]
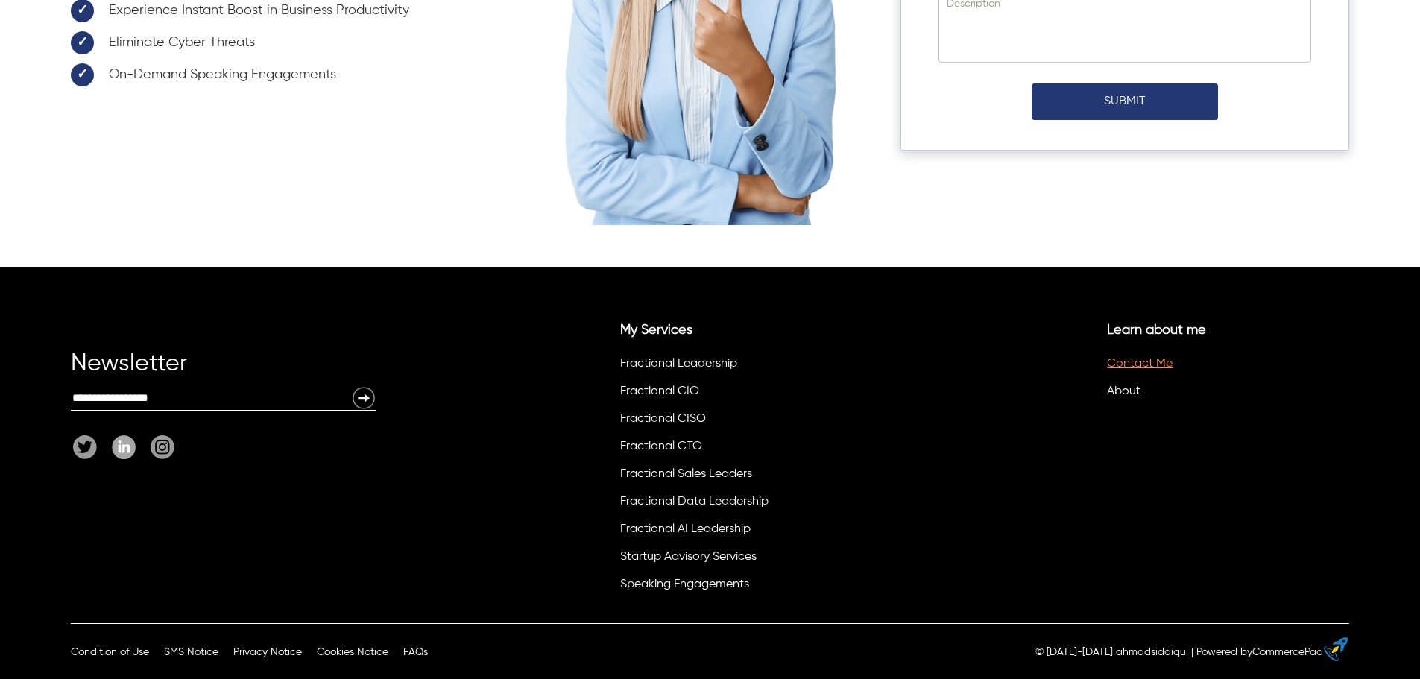
click at [1136, 368] on link "Contact Me" at bounding box center [1140, 364] width 66 height 12
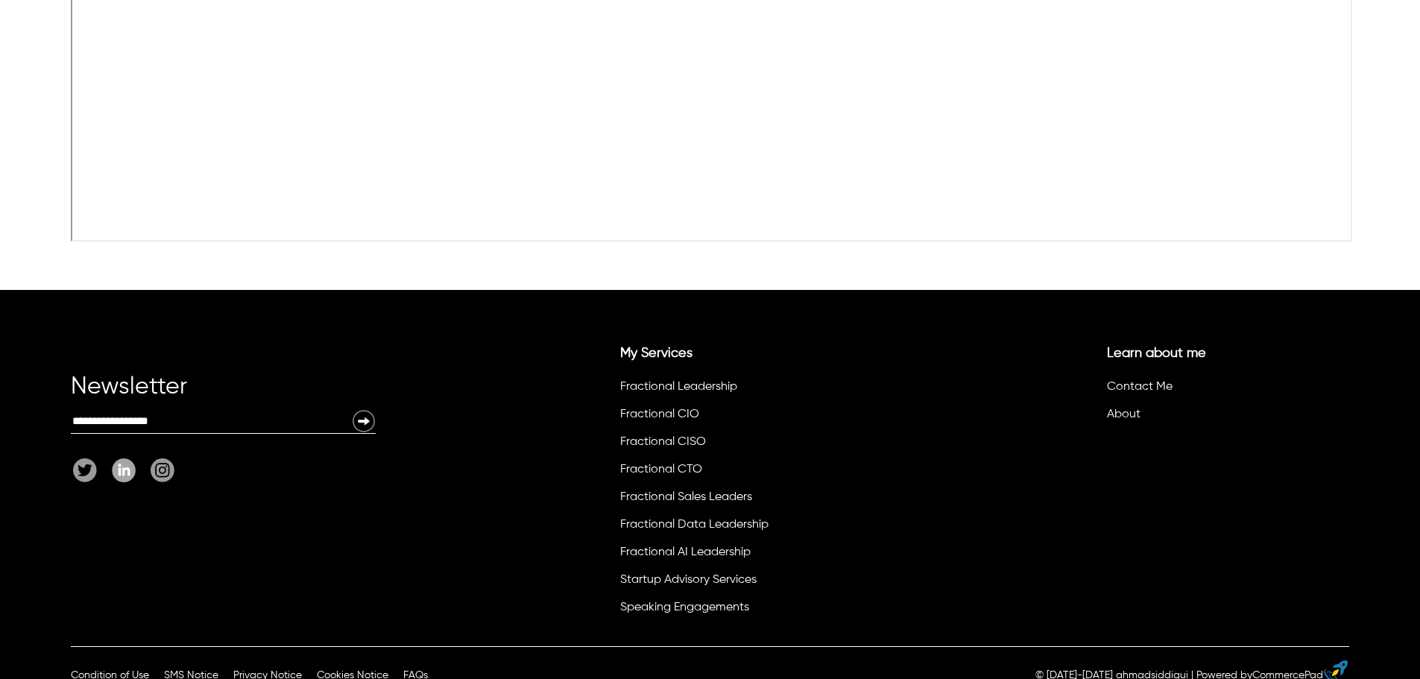
scroll to position [1078, 0]
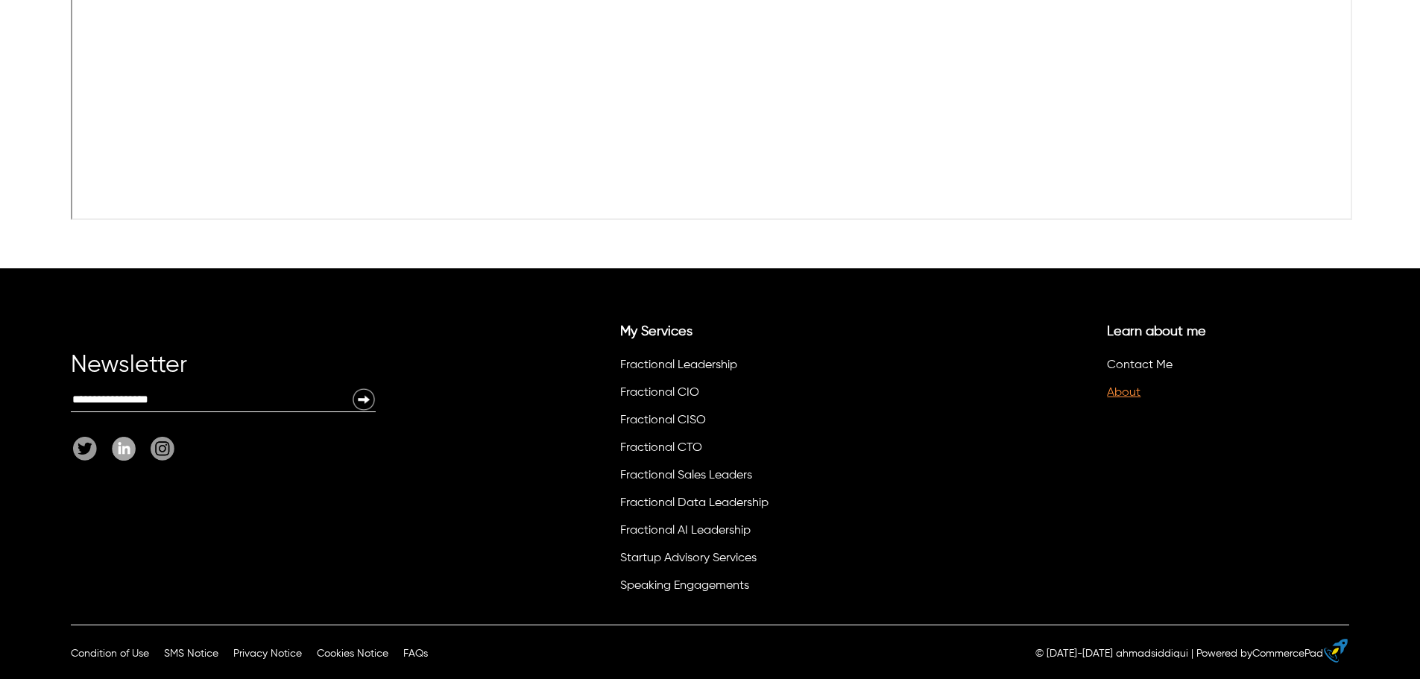
click at [1131, 394] on link "About" at bounding box center [1124, 393] width 34 height 12
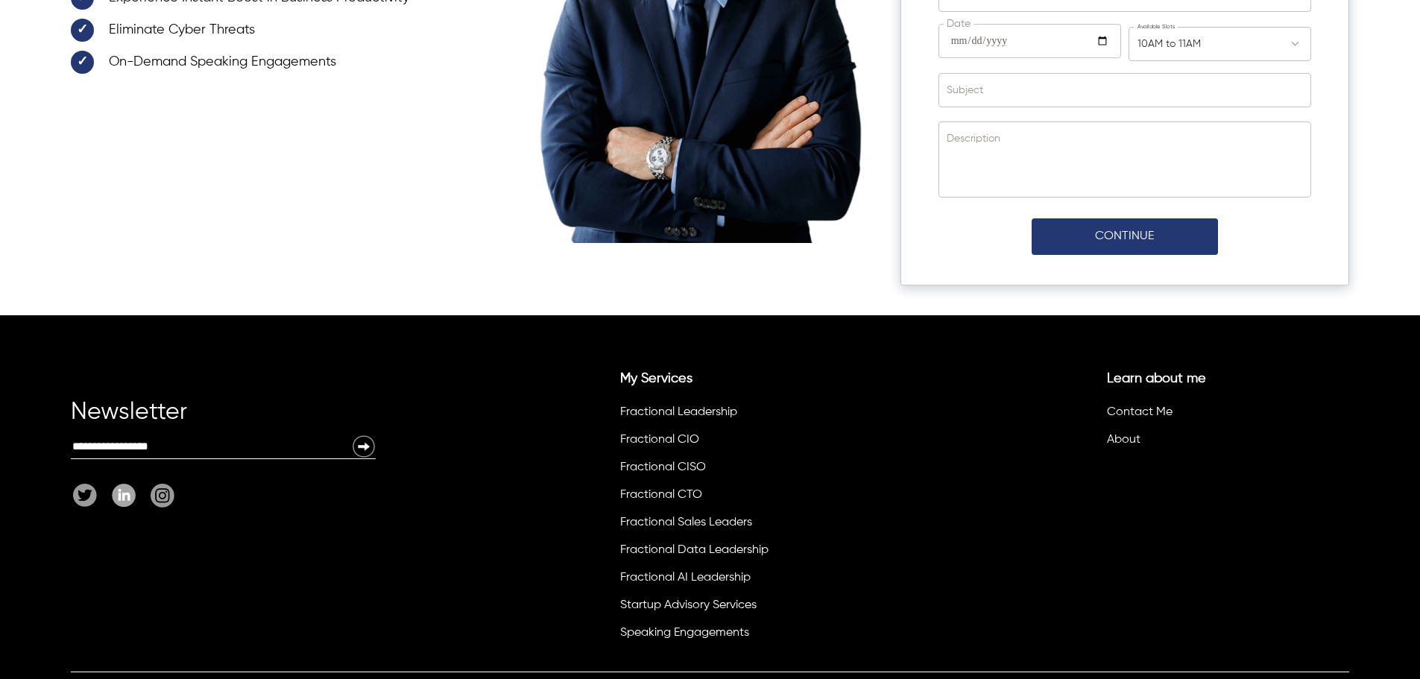
scroll to position [5101, 0]
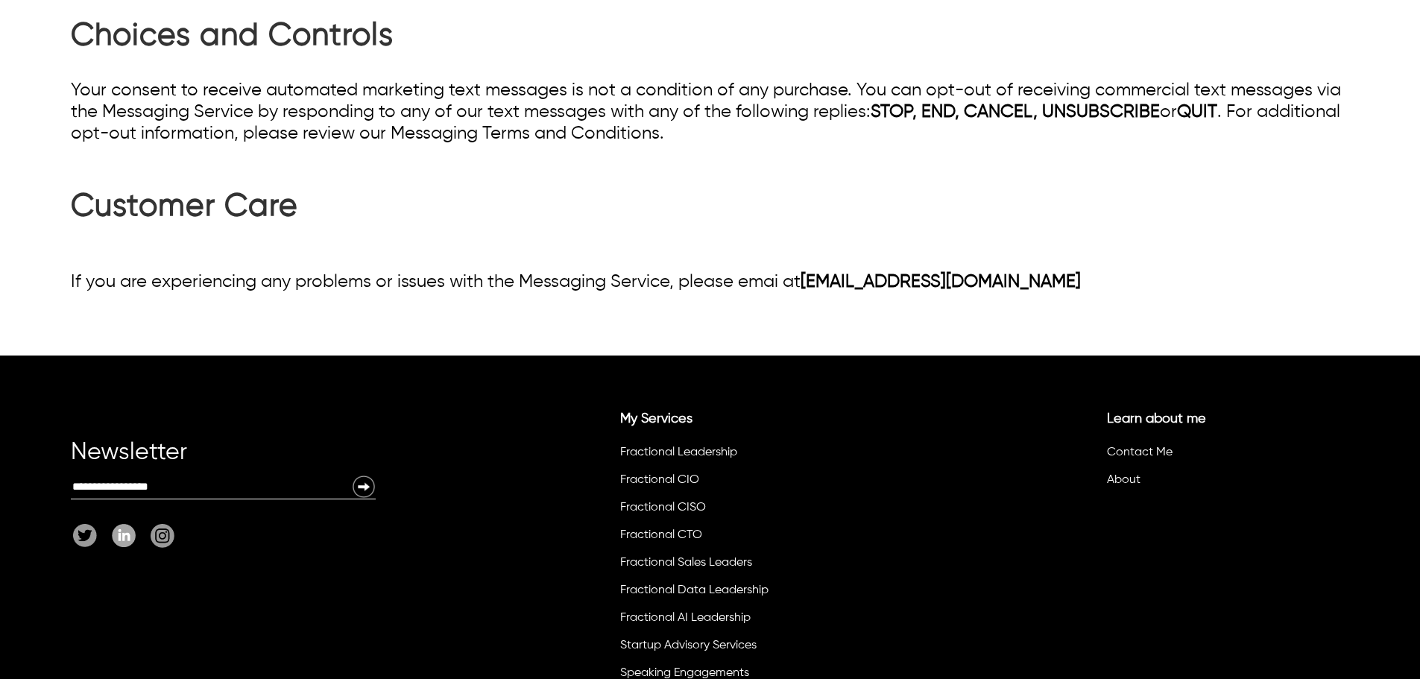
scroll to position [6231, 0]
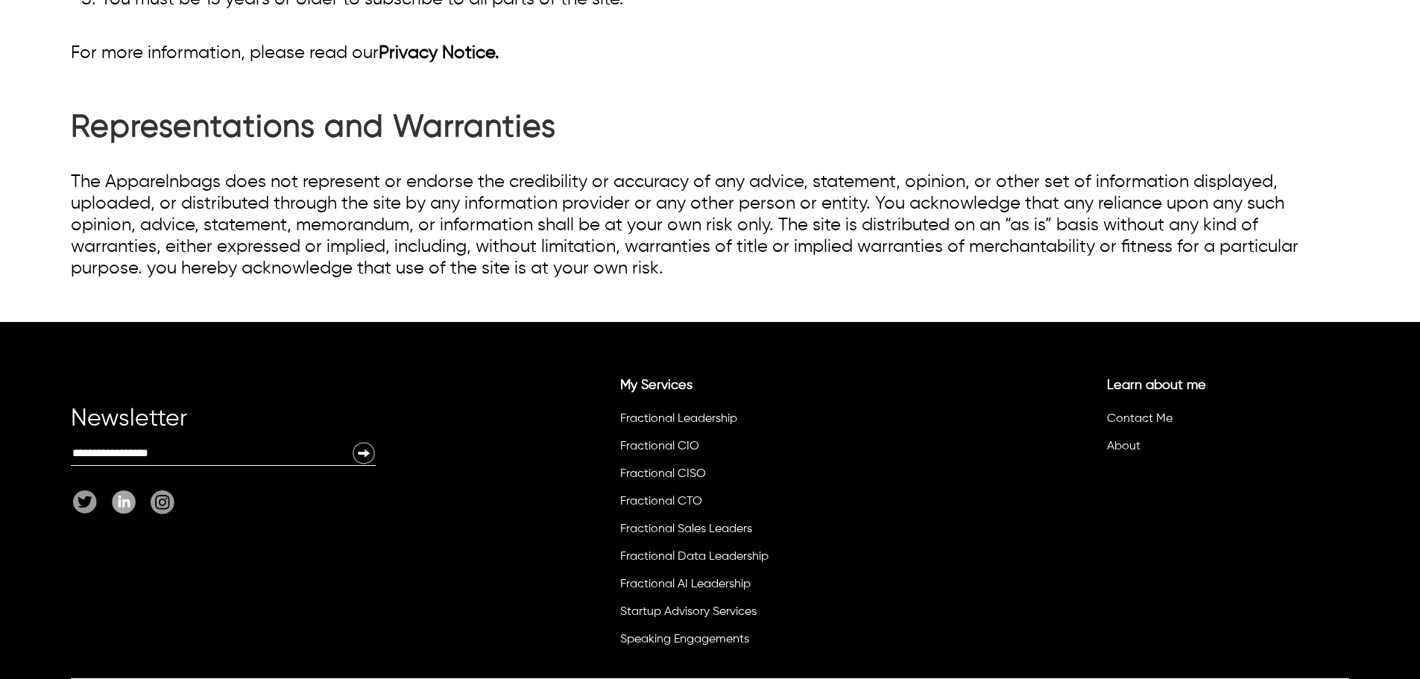
scroll to position [1824, 0]
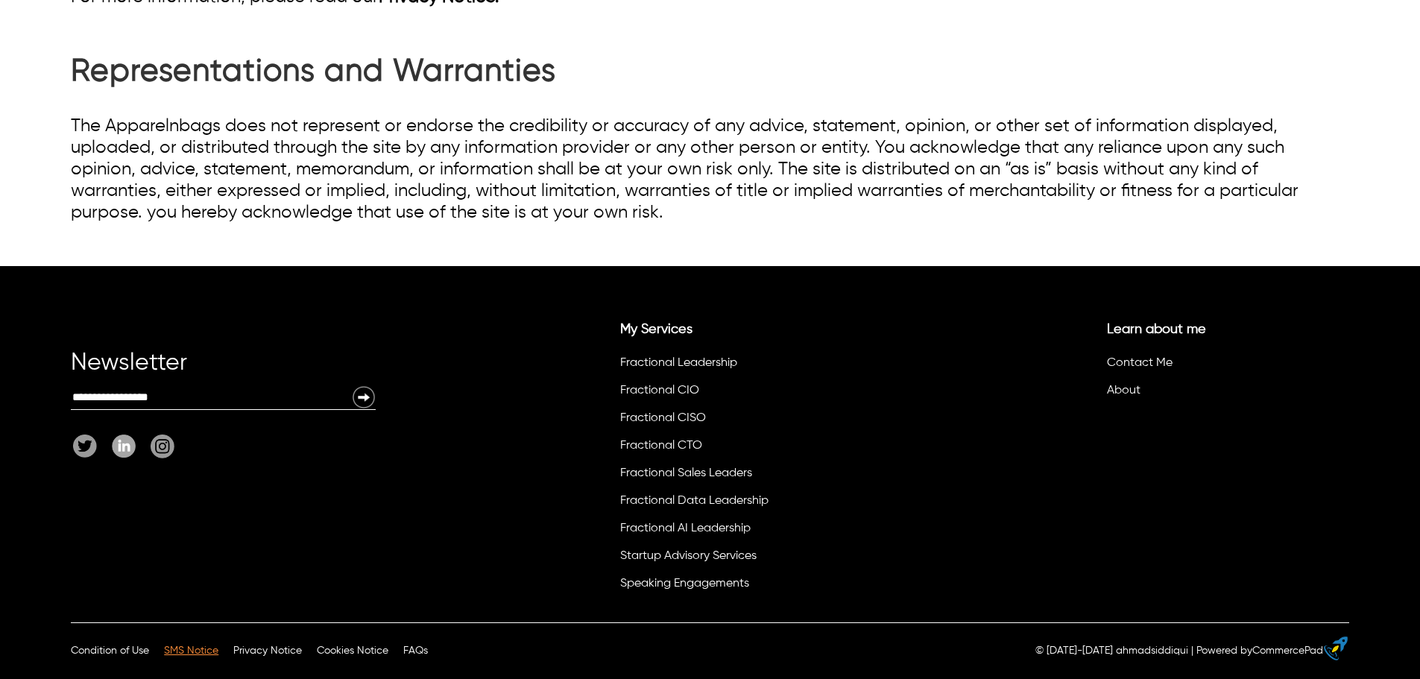
click at [182, 651] on span "SMS Notice" at bounding box center [191, 651] width 54 height 10
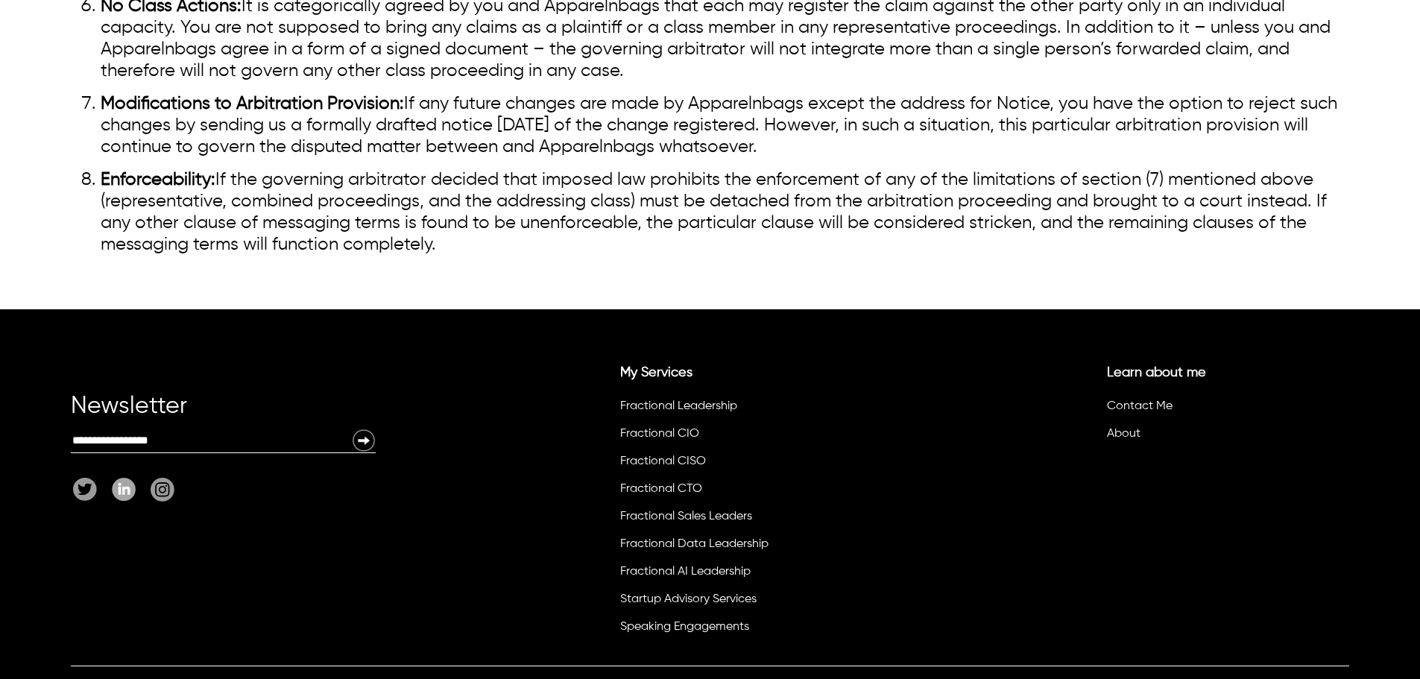
scroll to position [2036, 0]
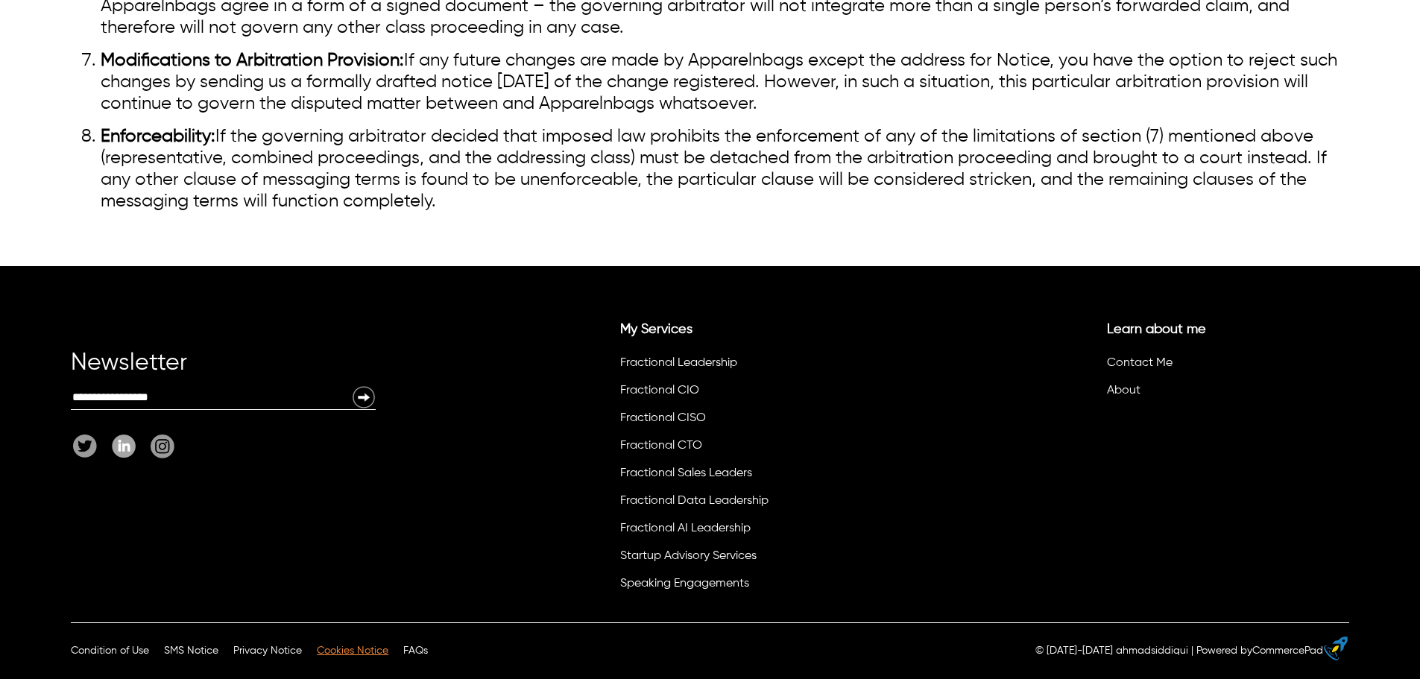
click at [371, 648] on span "Cookies Notice" at bounding box center [353, 651] width 72 height 10
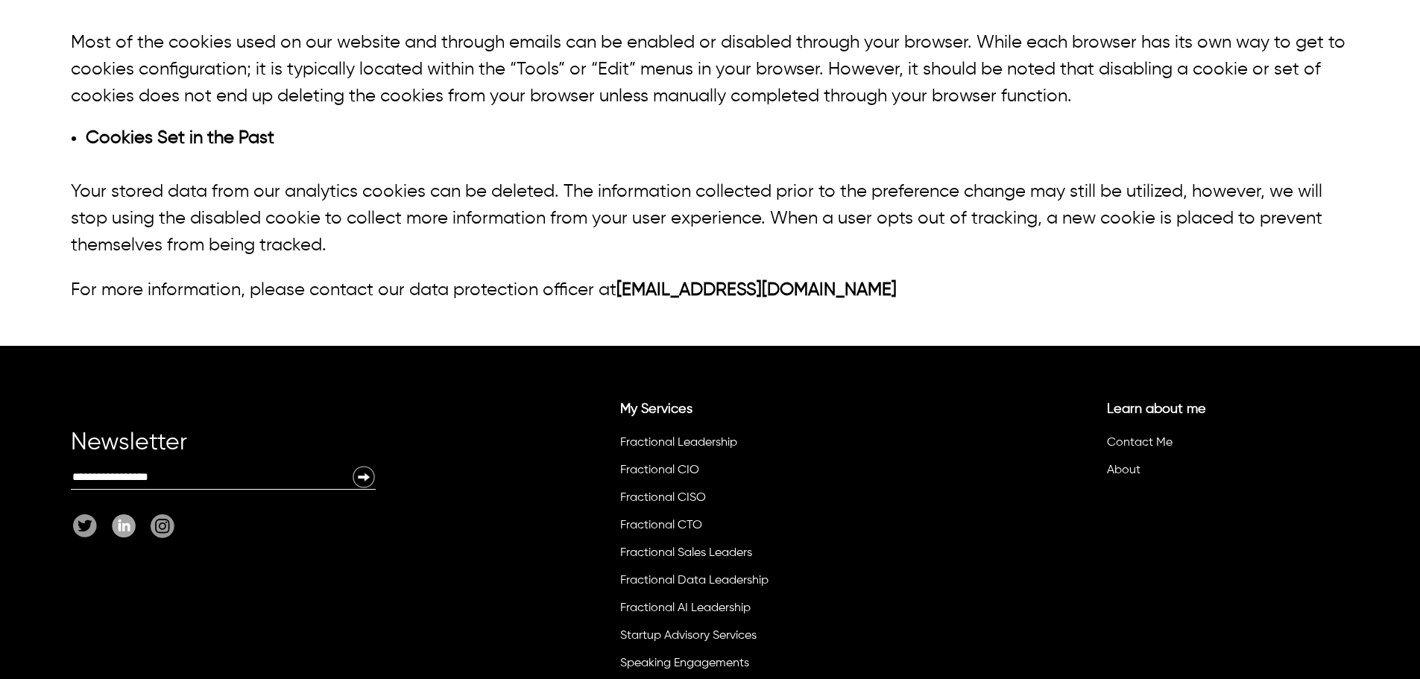
scroll to position [1710, 0]
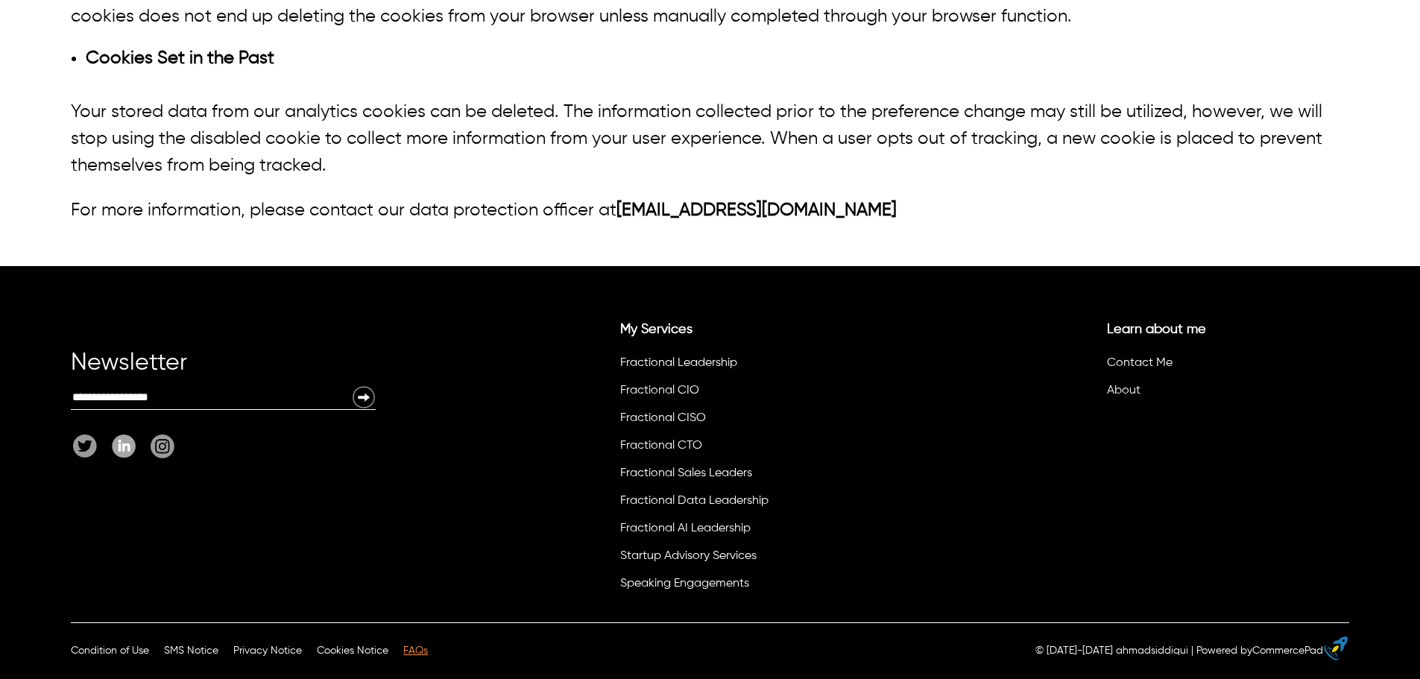
click at [417, 656] on span "FAQs" at bounding box center [415, 651] width 25 height 10
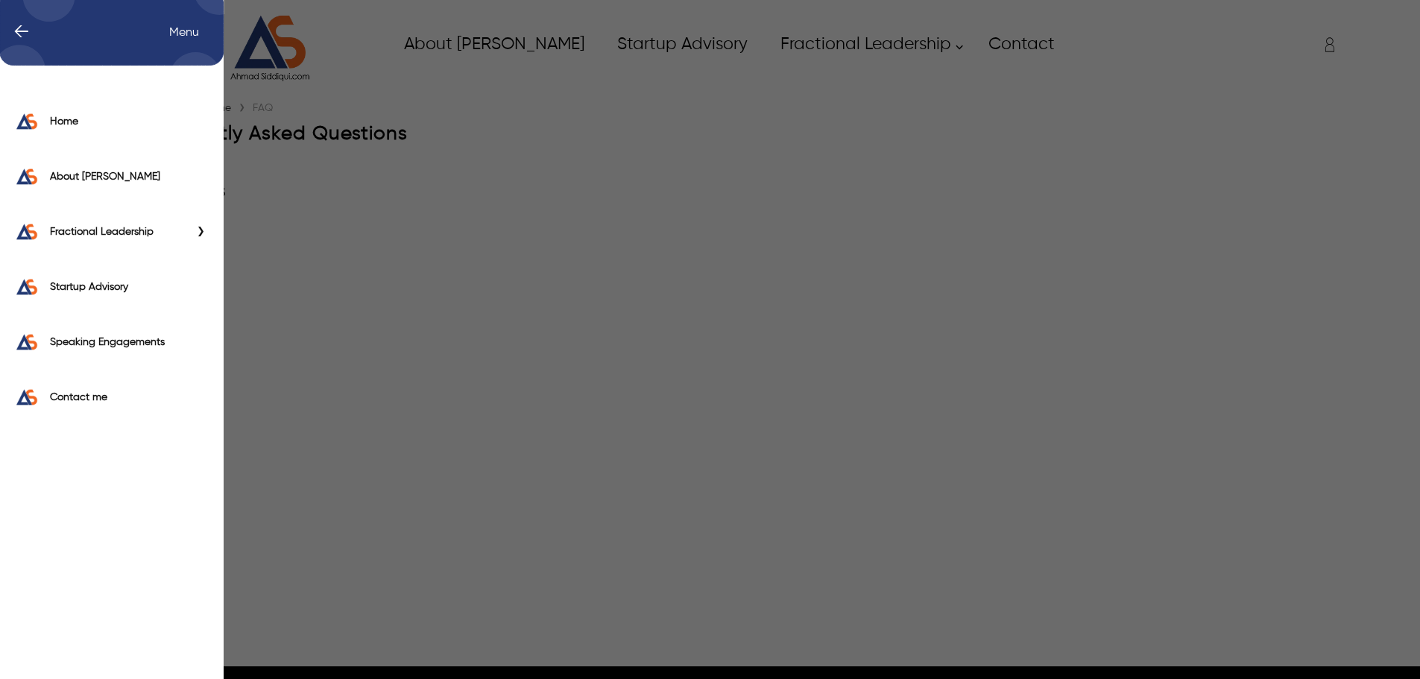
click at [75, 47] on div "← Menu Home About Ahmad Fractional Leadership Fractional CIO Fractional CISO Fr…" at bounding box center [710, 44] width 1279 height 75
click at [174, 28] on span "Menu" at bounding box center [191, 32] width 45 height 15
click at [28, 31] on div "← Menu" at bounding box center [112, 34] width 227 height 68
click at [21, 31] on span "←" at bounding box center [14, 32] width 31 height 15
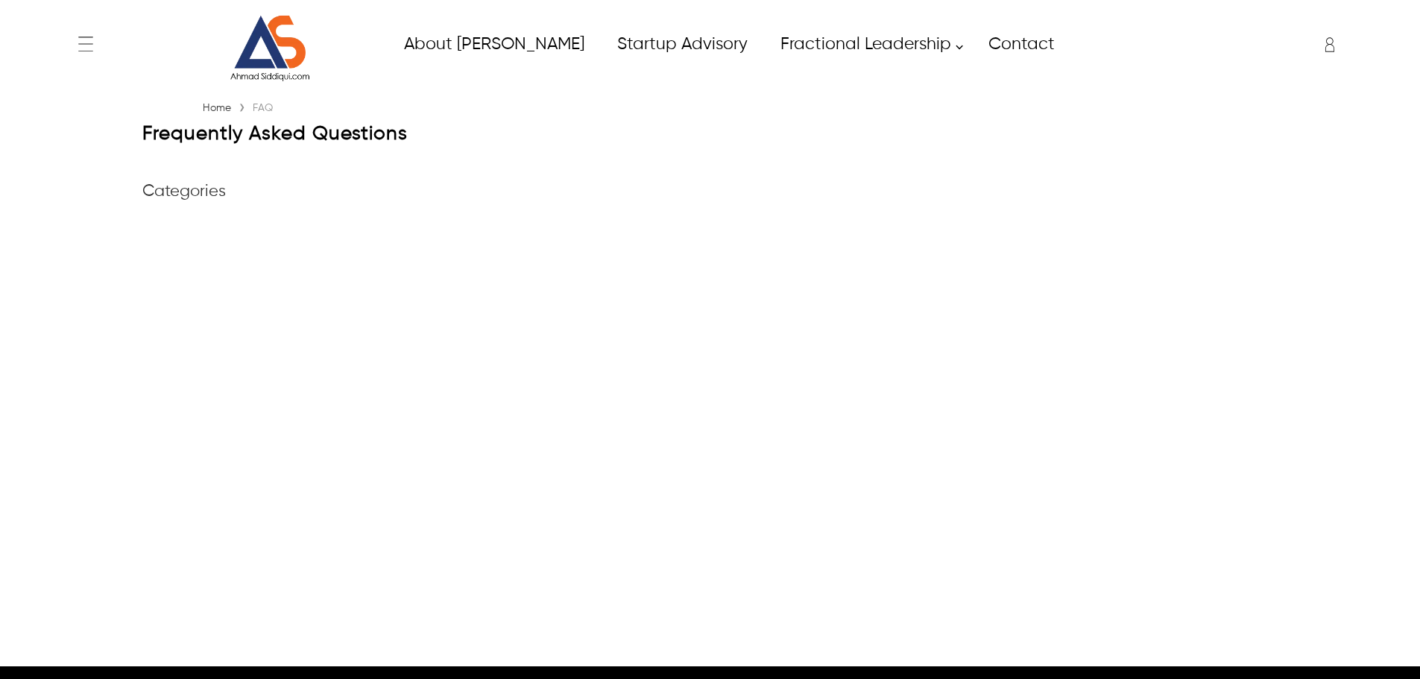
click at [247, 51] on img at bounding box center [270, 48] width 112 height 67
